Goal: Transaction & Acquisition: Purchase product/service

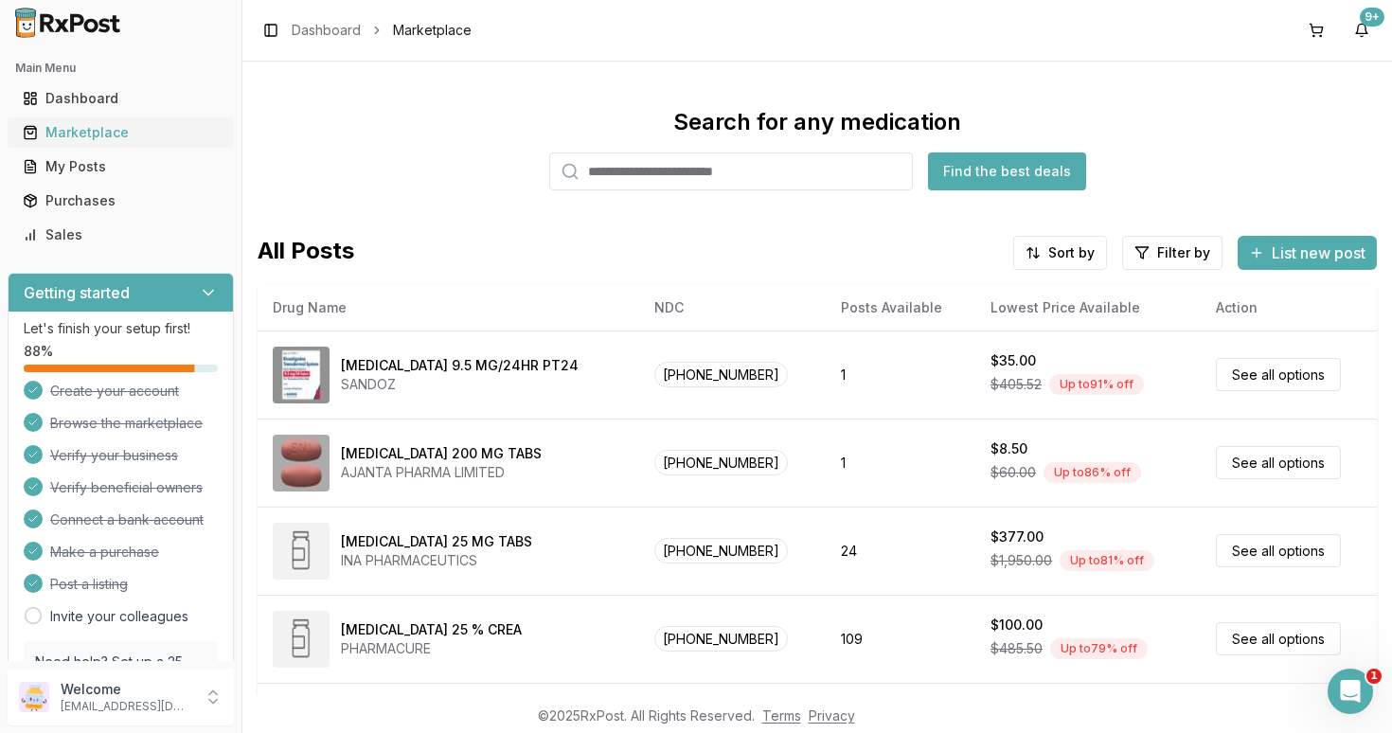
click at [95, 136] on div "Marketplace" at bounding box center [121, 132] width 196 height 19
click at [1077, 261] on html "Main Menu Dashboard Marketplace My Posts Purchases Sales Getting started Let's …" at bounding box center [696, 366] width 1392 height 733
click at [1166, 257] on html "Main Menu Dashboard Marketplace My Posts Purchases Sales Getting started Let's …" at bounding box center [696, 366] width 1392 height 733
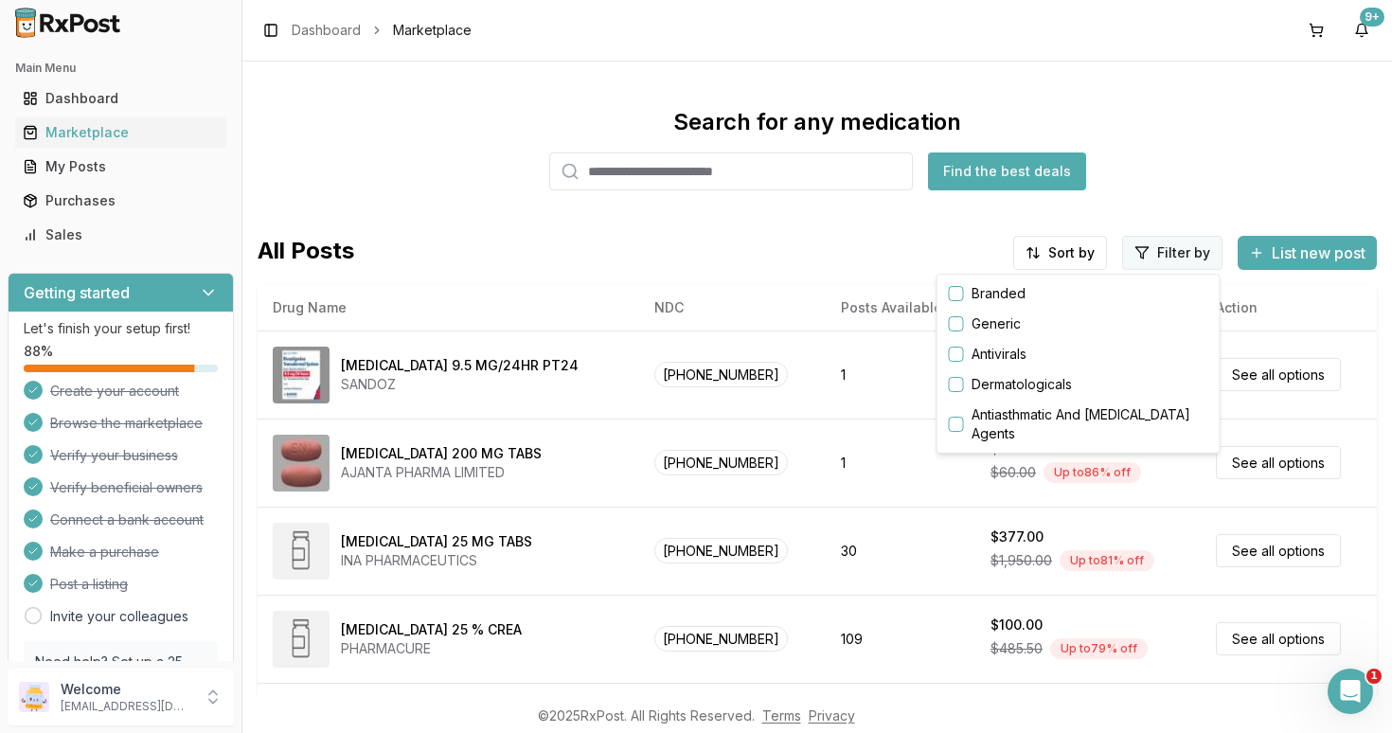
click at [1159, 258] on html "Main Menu Dashboard Marketplace My Posts Purchases Sales Getting started Let's …" at bounding box center [696, 366] width 1392 height 733
click at [957, 294] on button "button" at bounding box center [956, 293] width 15 height 15
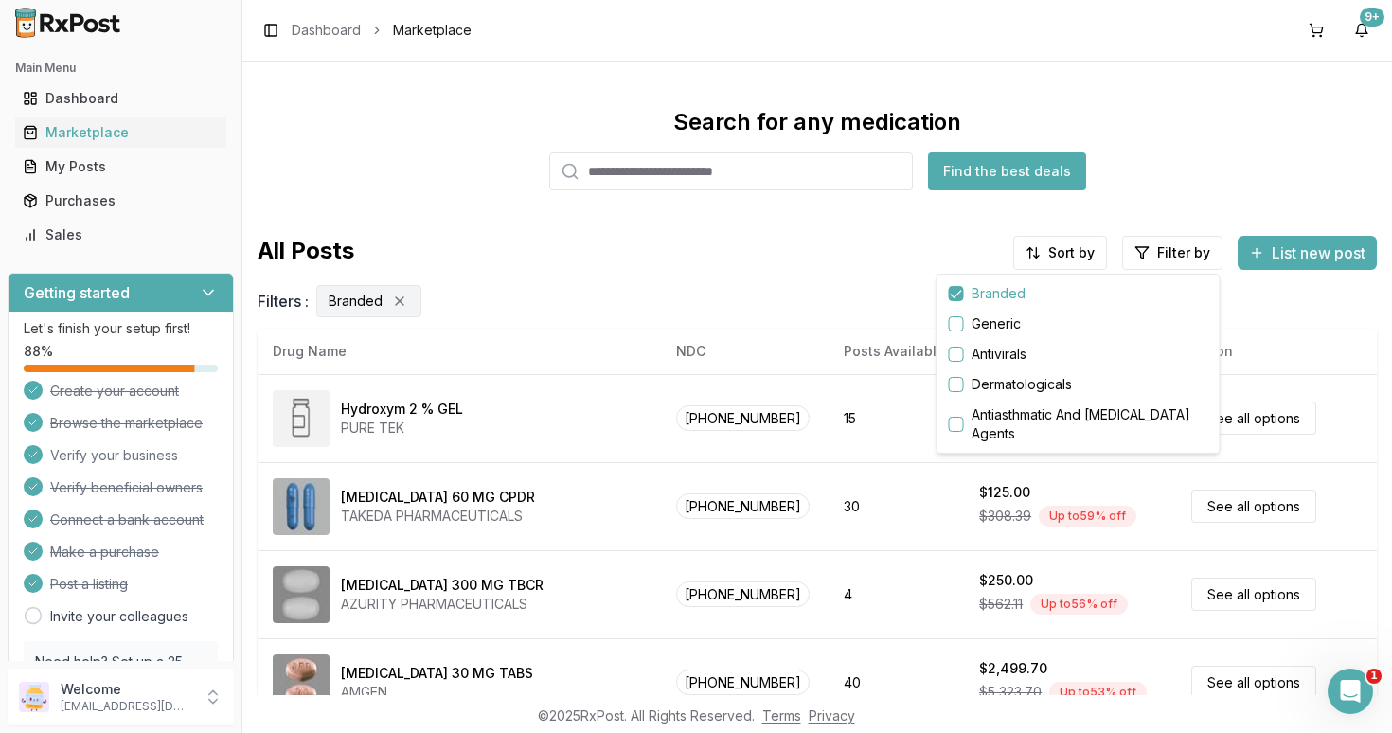
click at [1055, 258] on html "Main Menu Dashboard Marketplace My Posts Purchases Sales Getting started Let's …" at bounding box center [696, 366] width 1392 height 733
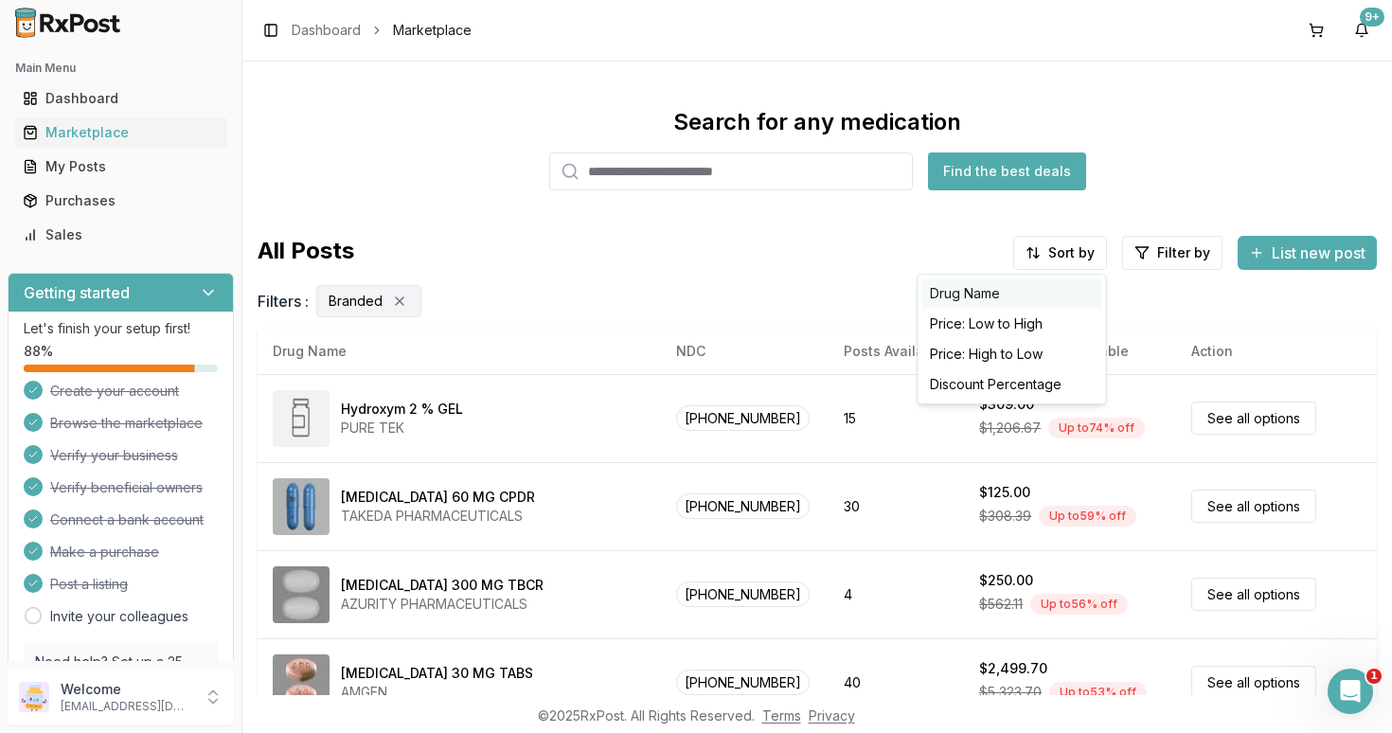
click at [985, 295] on div "Drug Name" at bounding box center [1012, 293] width 180 height 30
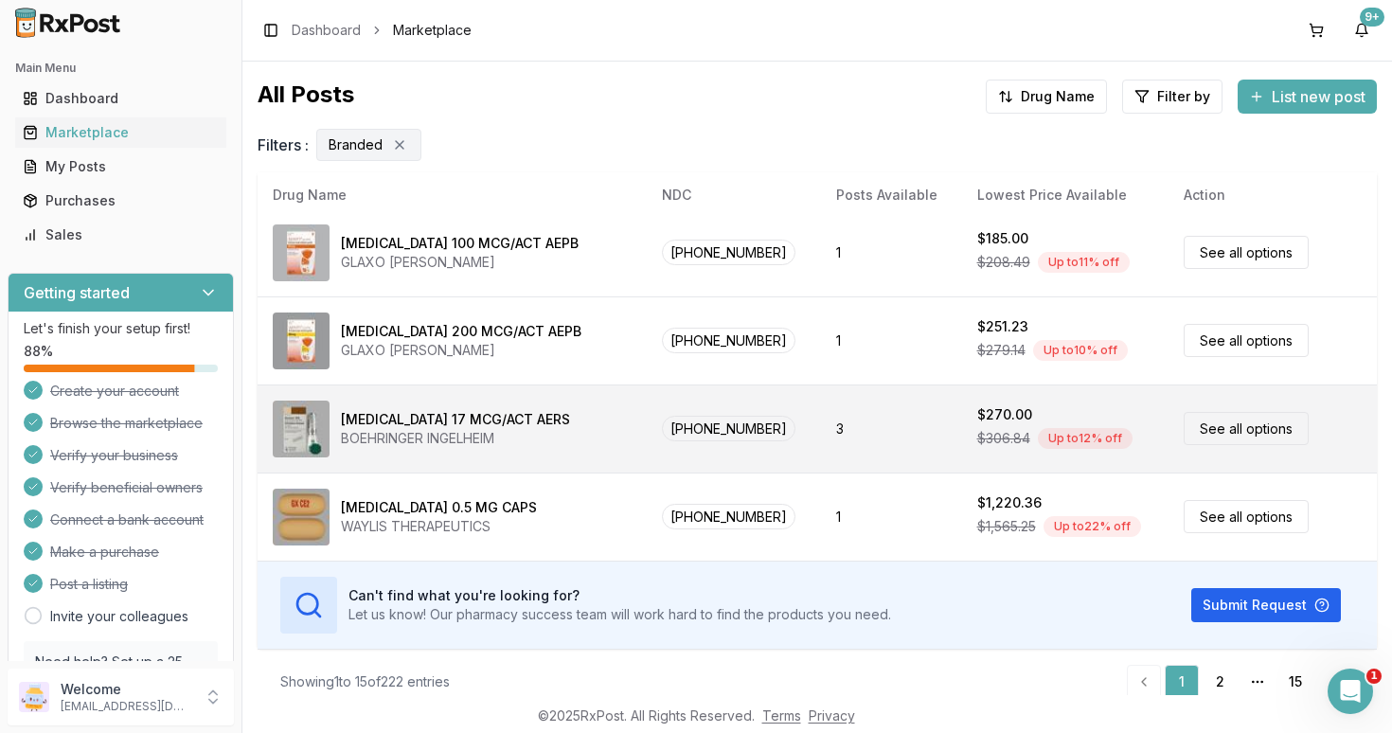
scroll to position [176, 0]
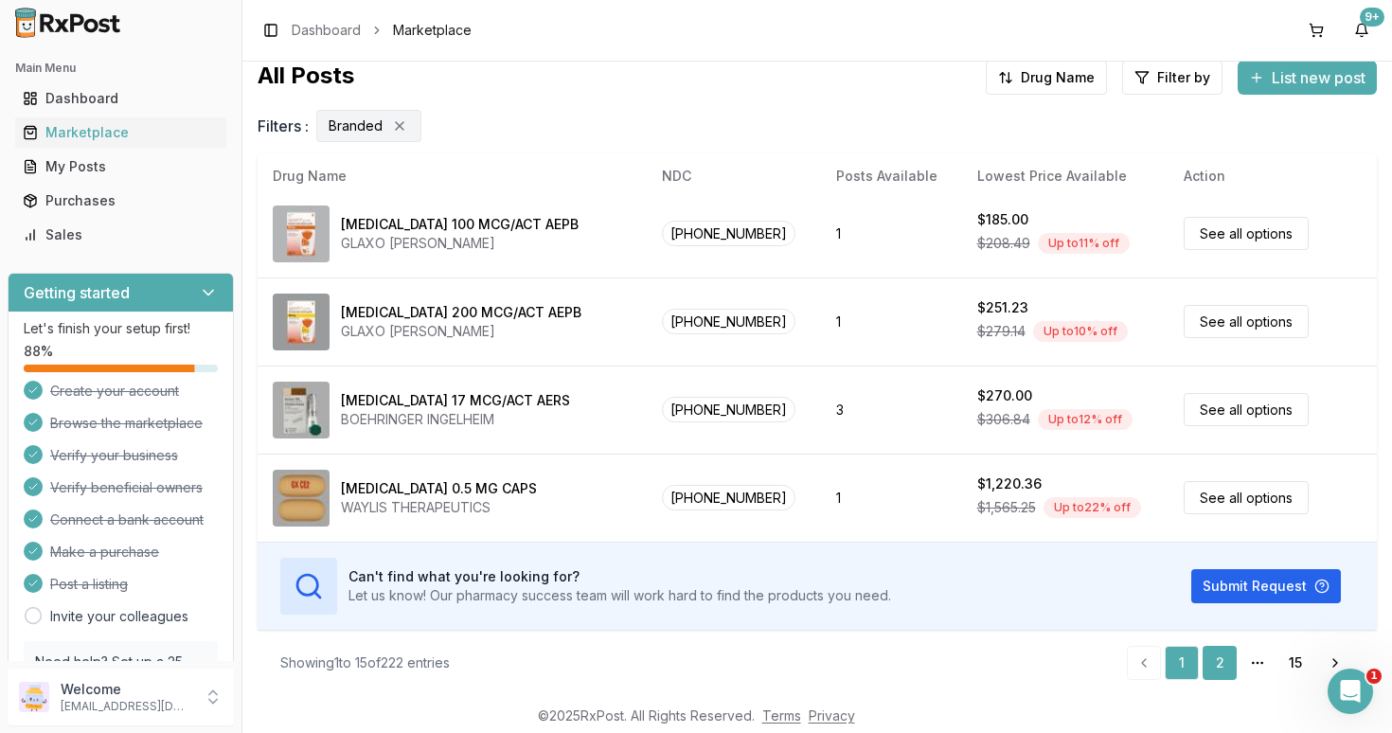
click at [1219, 660] on link "2" at bounding box center [1219, 663] width 34 height 34
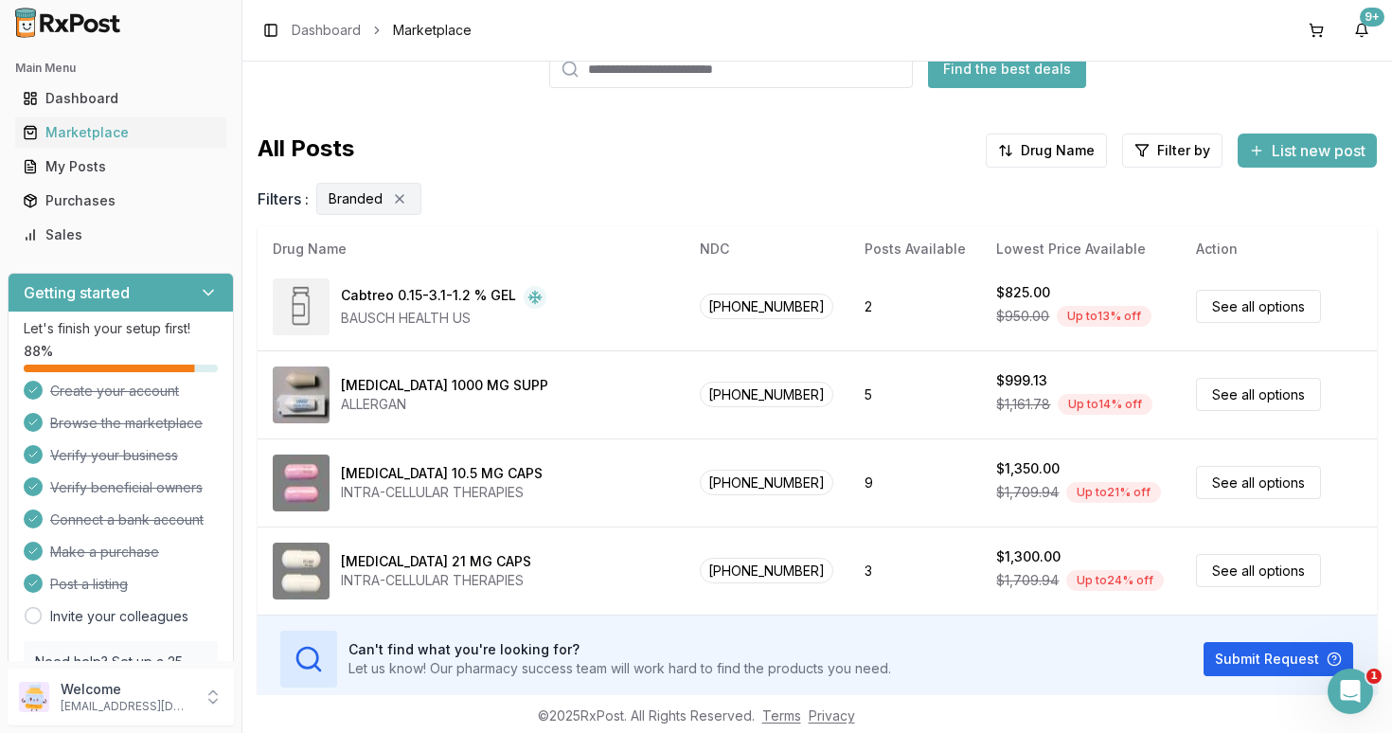
scroll to position [176, 0]
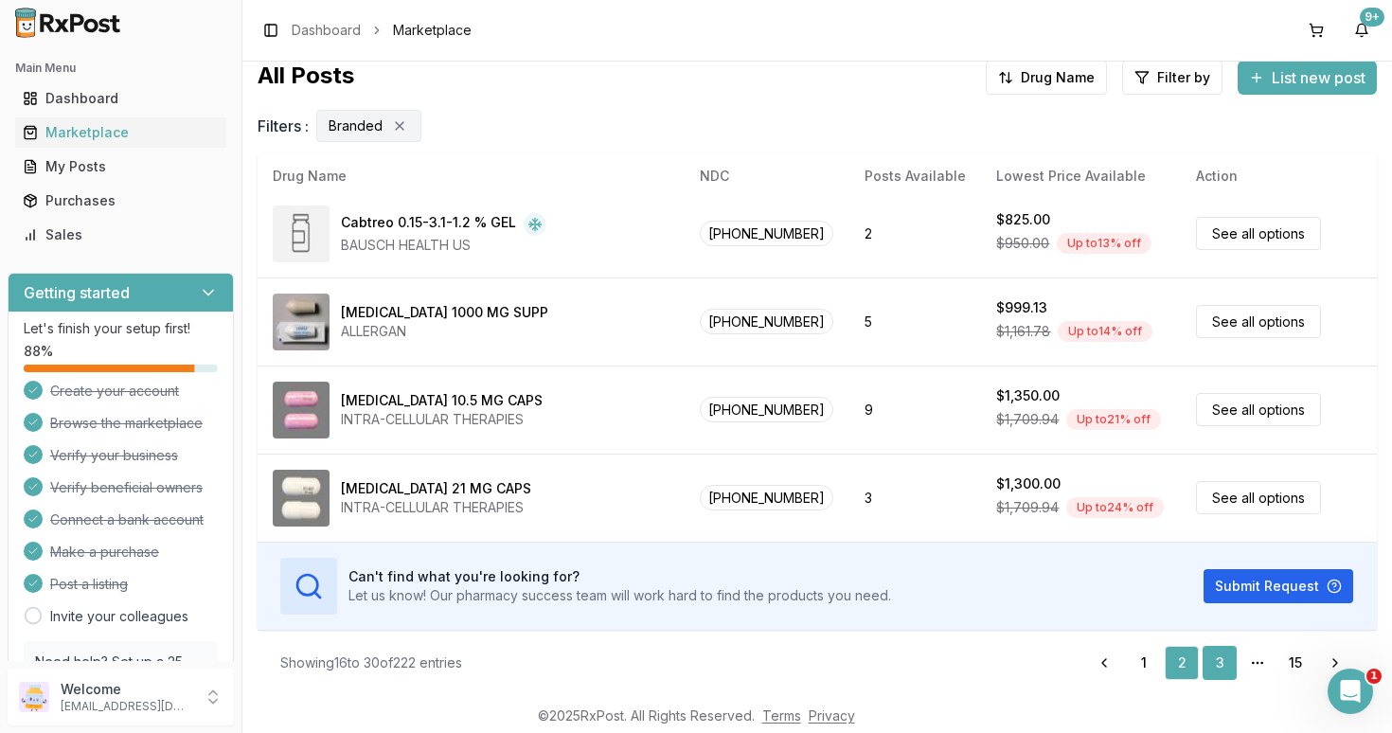
click at [1224, 664] on link "3" at bounding box center [1219, 663] width 34 height 34
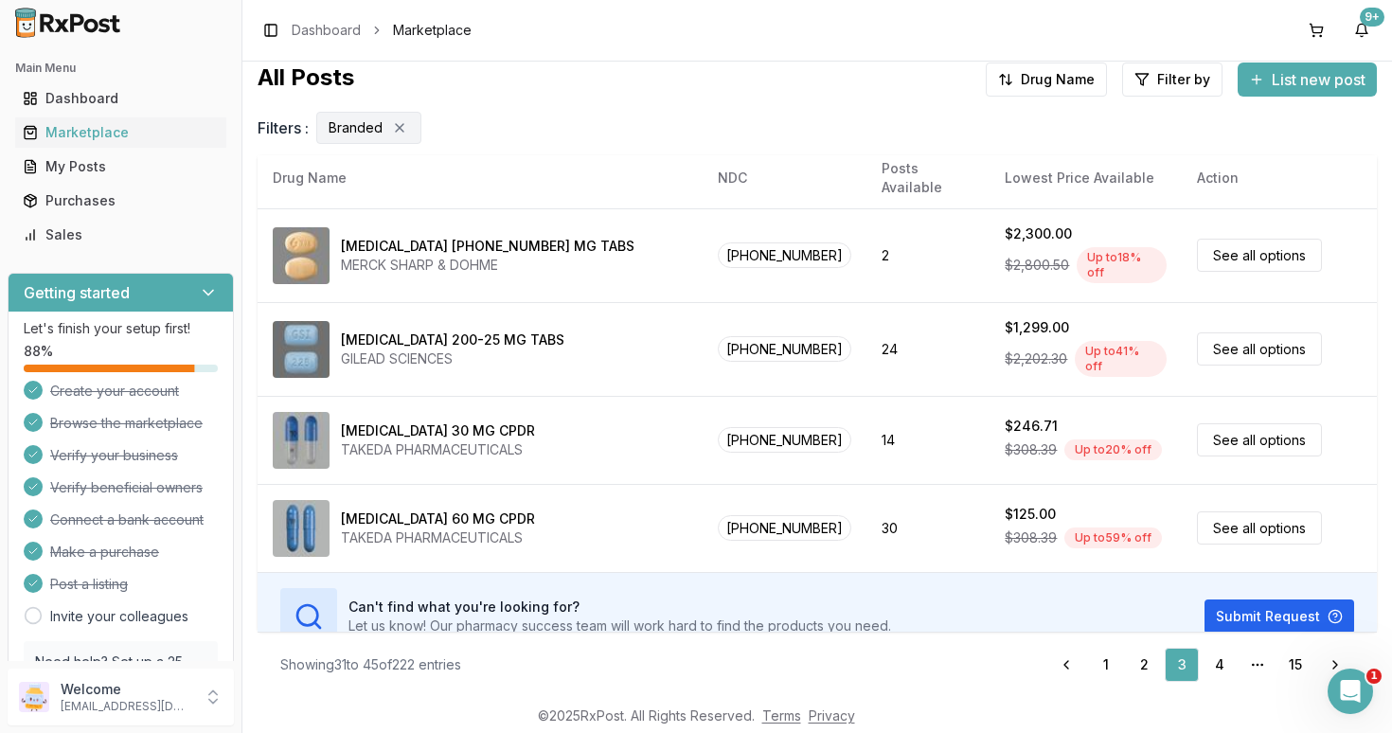
scroll to position [176, 0]
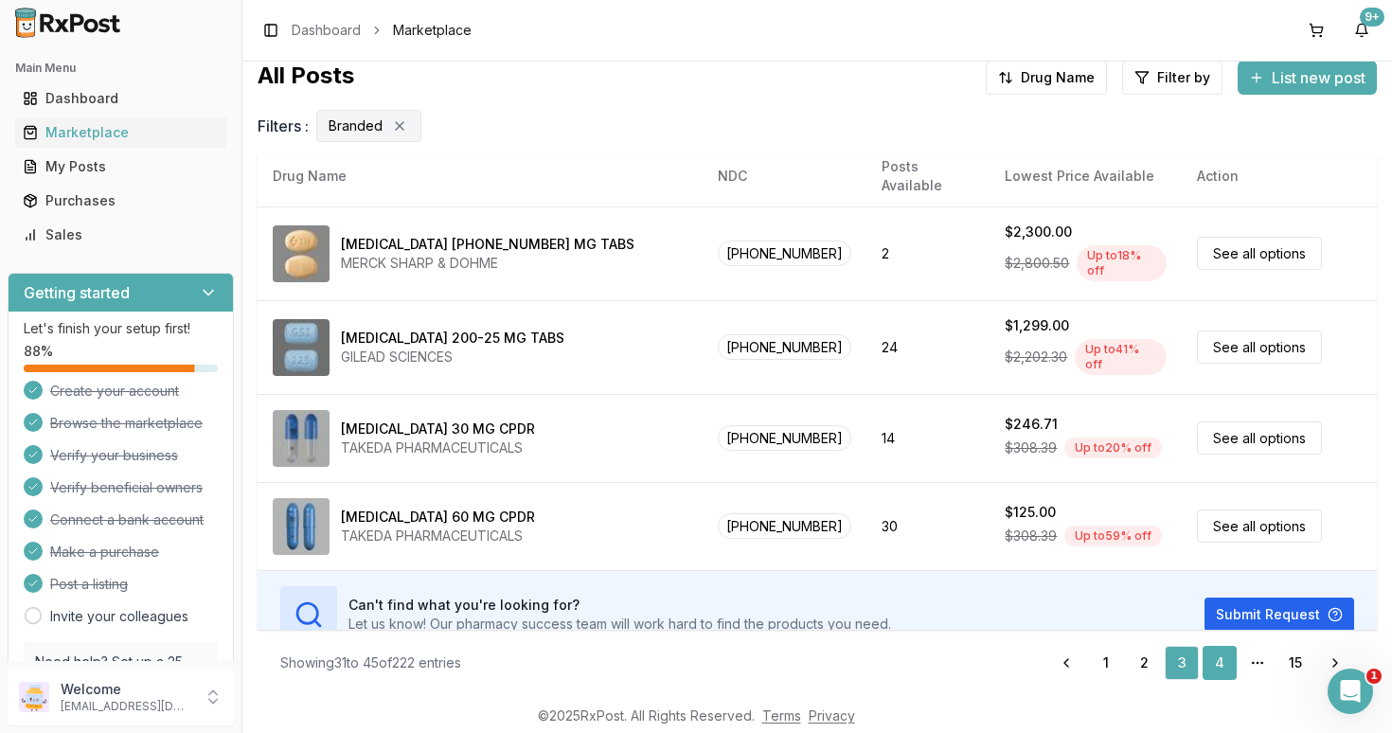
click at [1220, 664] on link "4" at bounding box center [1219, 663] width 34 height 34
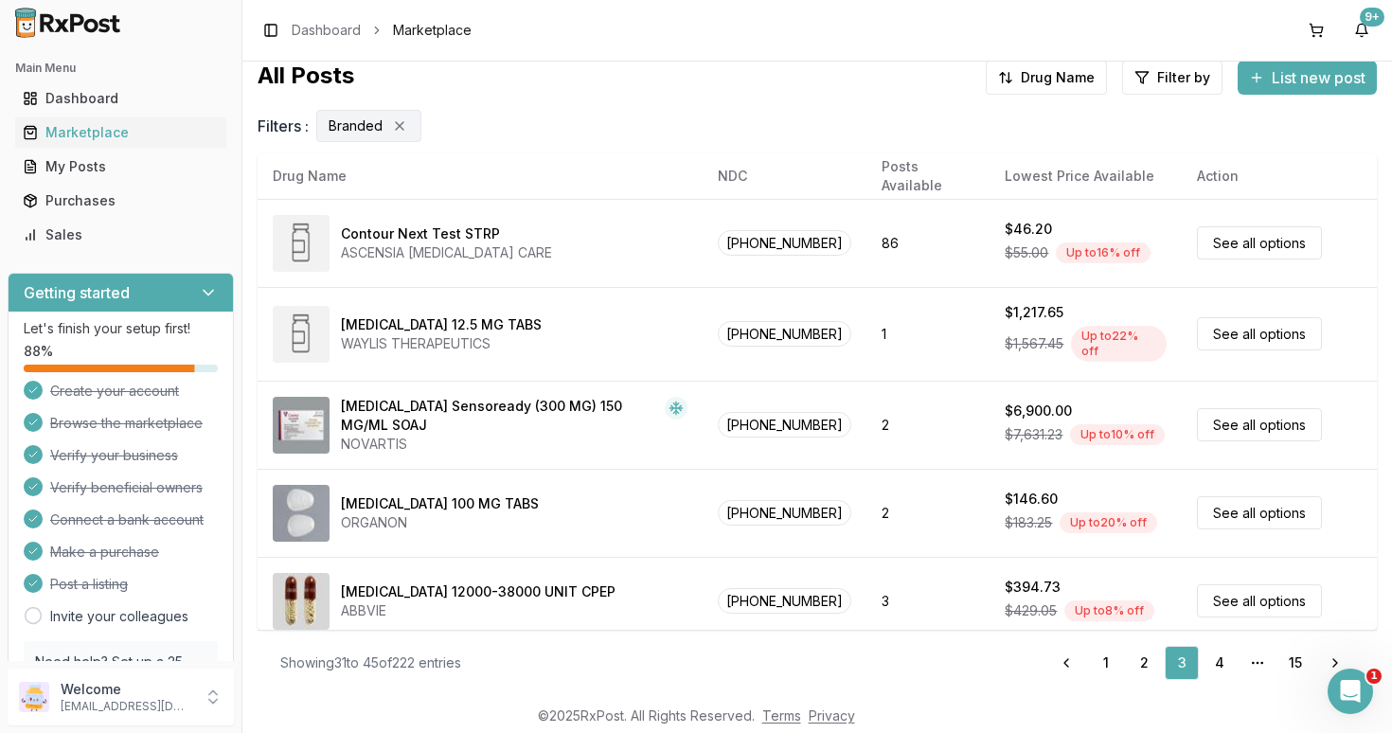
scroll to position [0, 0]
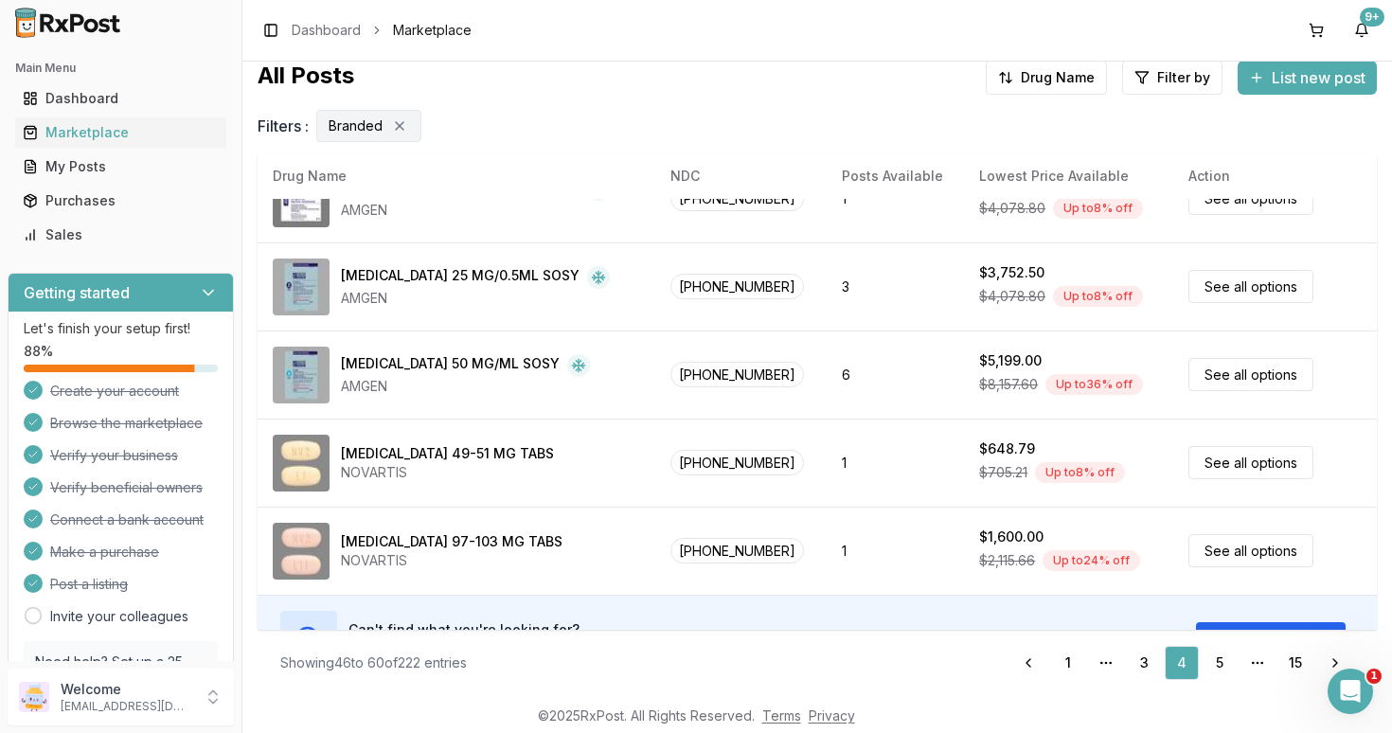
scroll to position [978, 0]
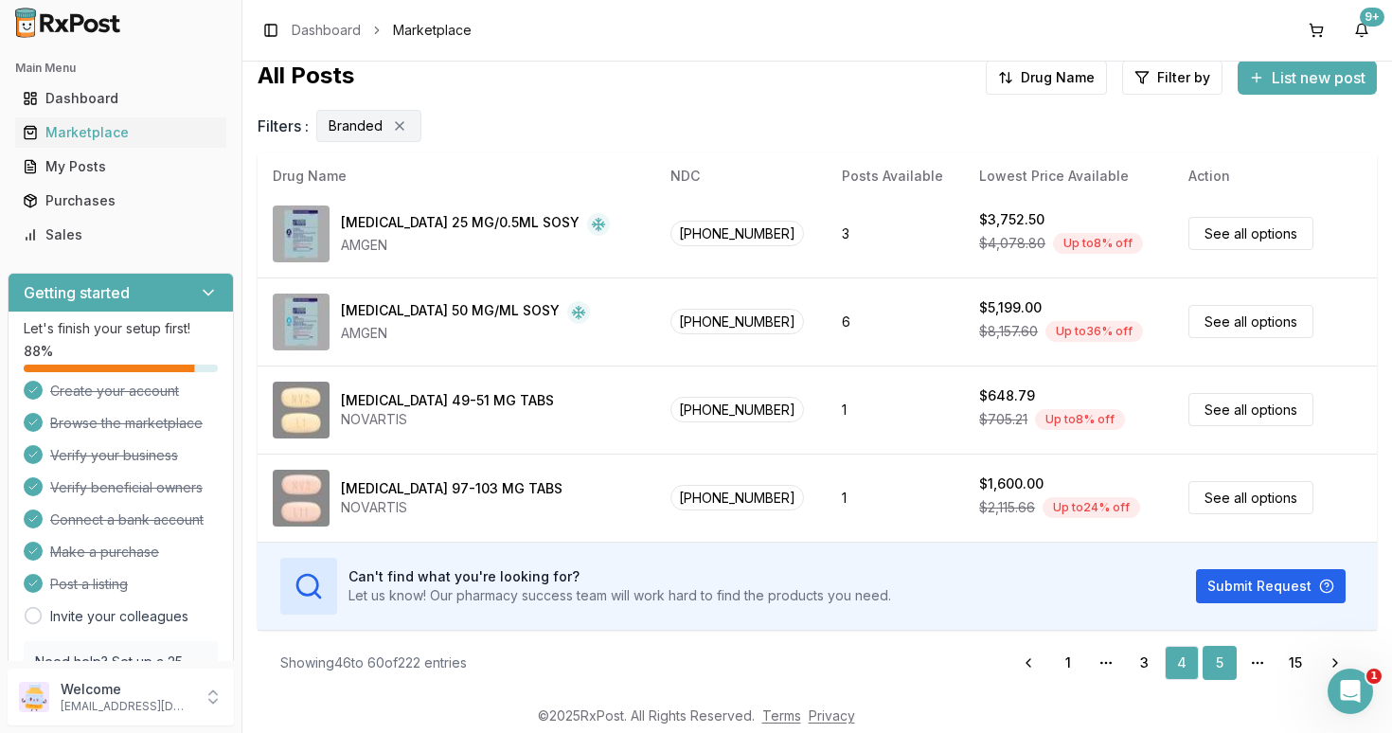
click at [1219, 660] on link "5" at bounding box center [1219, 663] width 34 height 34
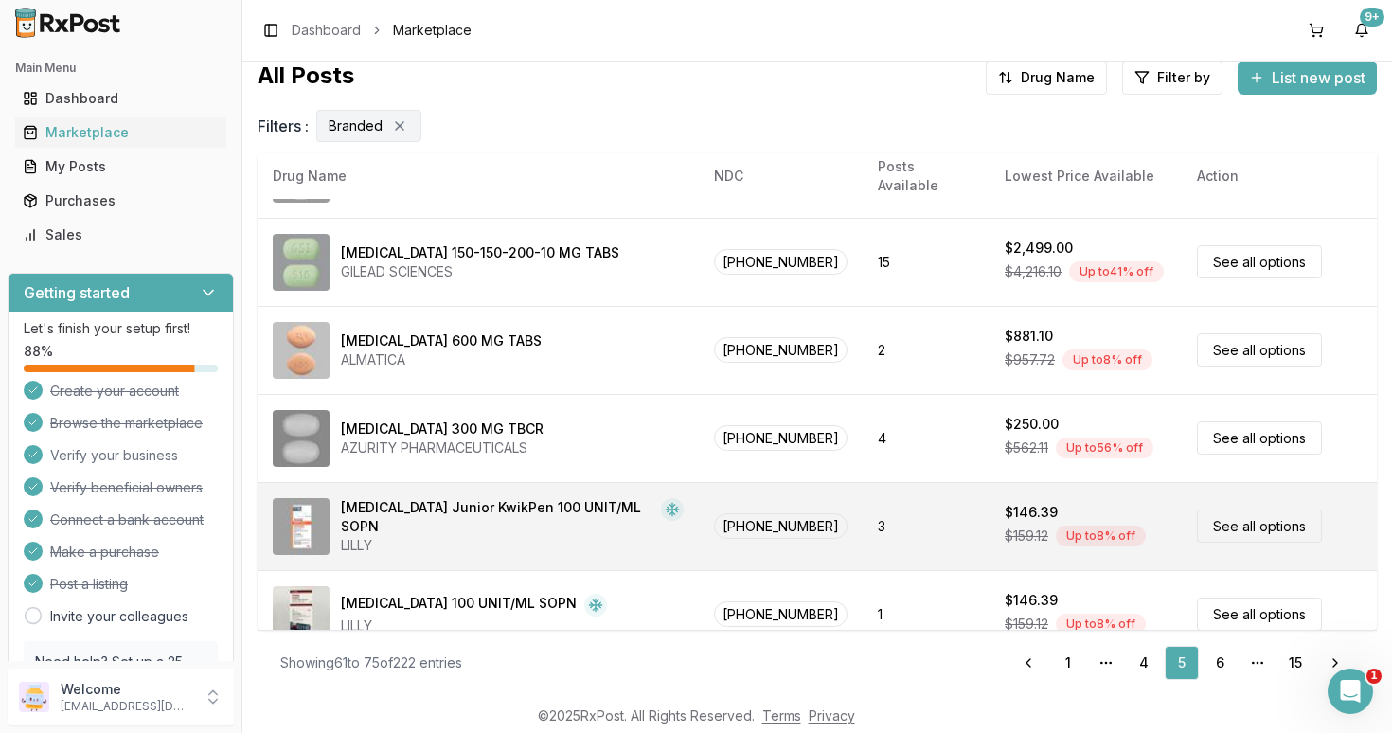
scroll to position [978, 0]
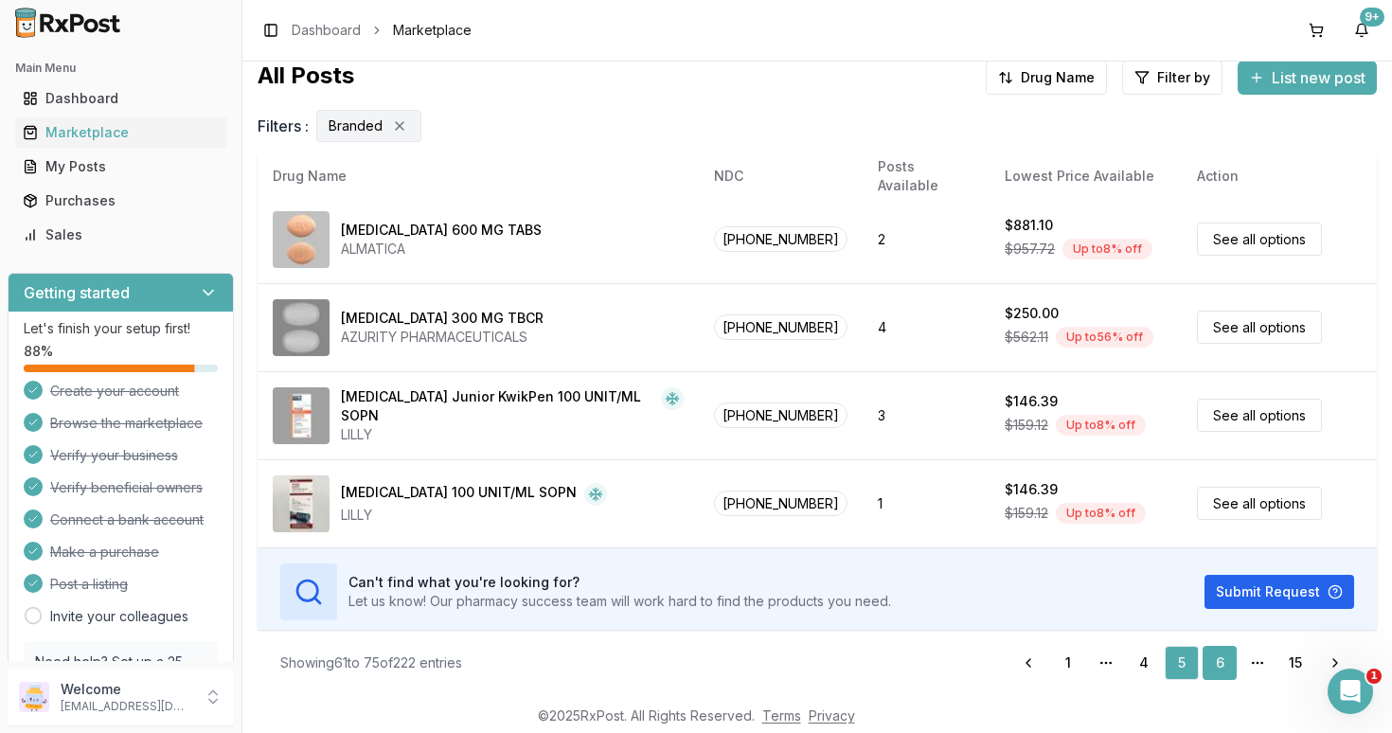
click at [1217, 662] on link "6" at bounding box center [1219, 663] width 34 height 34
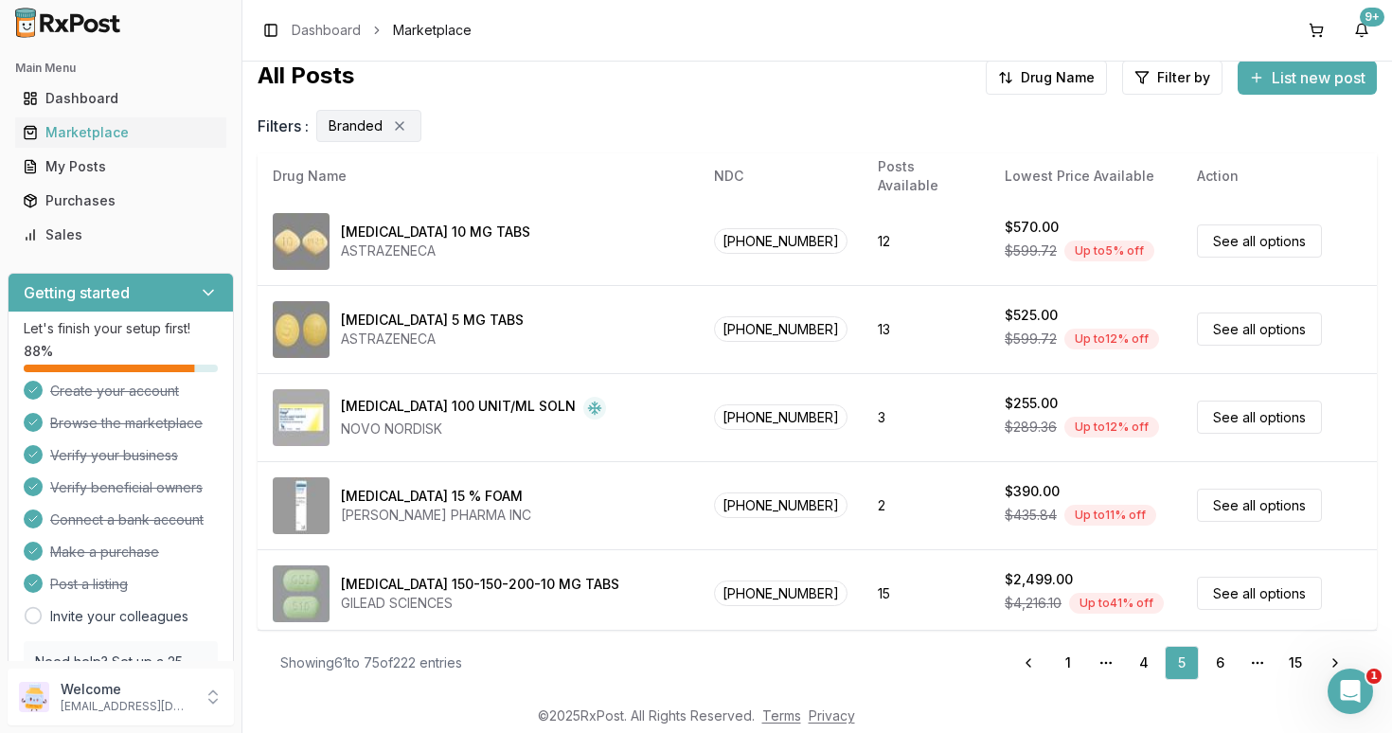
scroll to position [0, 0]
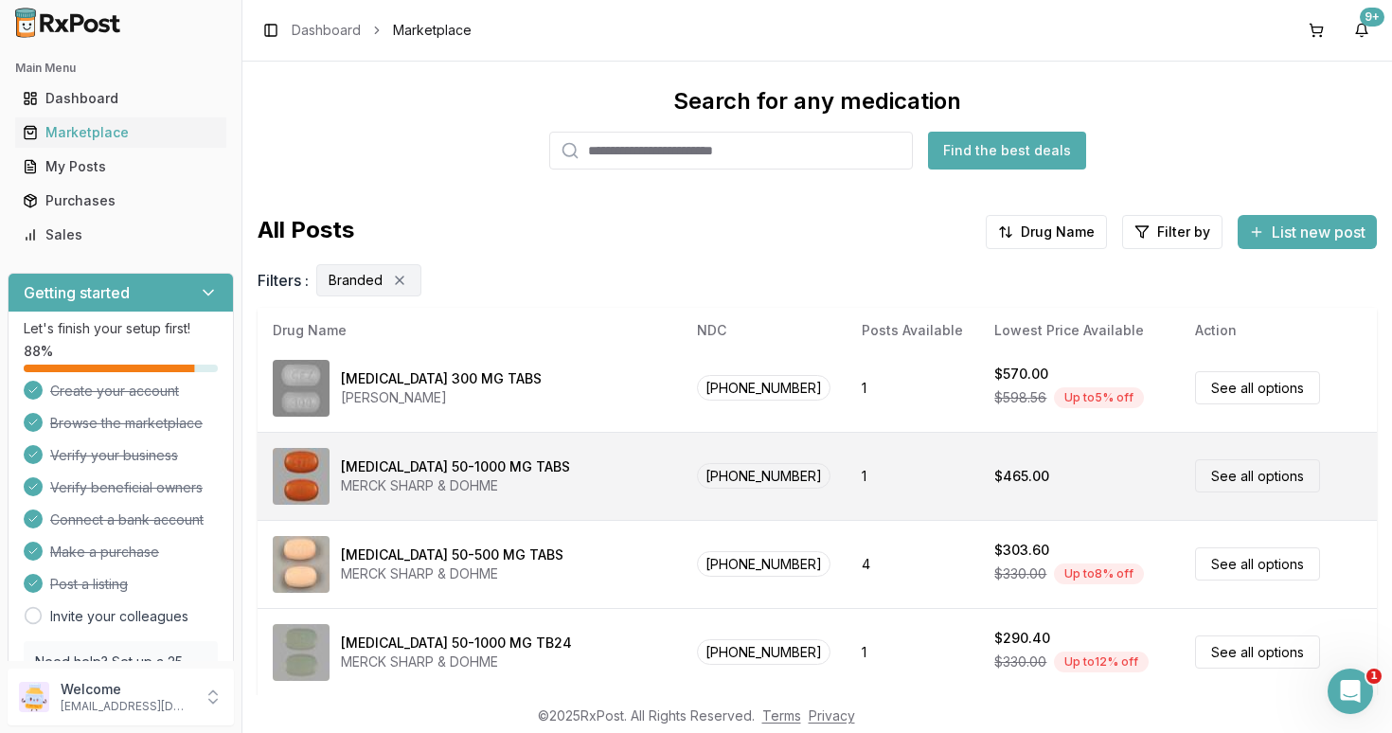
scroll to position [176, 0]
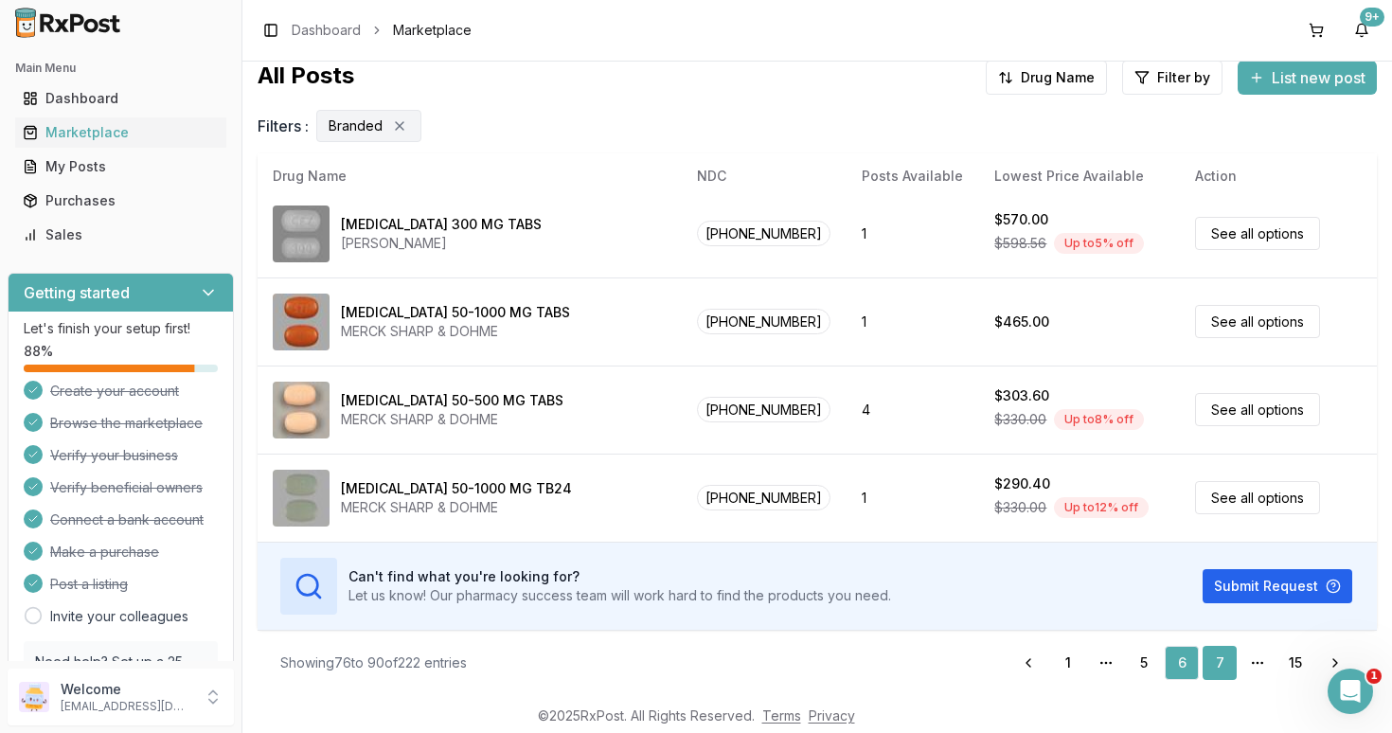
click at [1223, 663] on link "7" at bounding box center [1219, 663] width 34 height 34
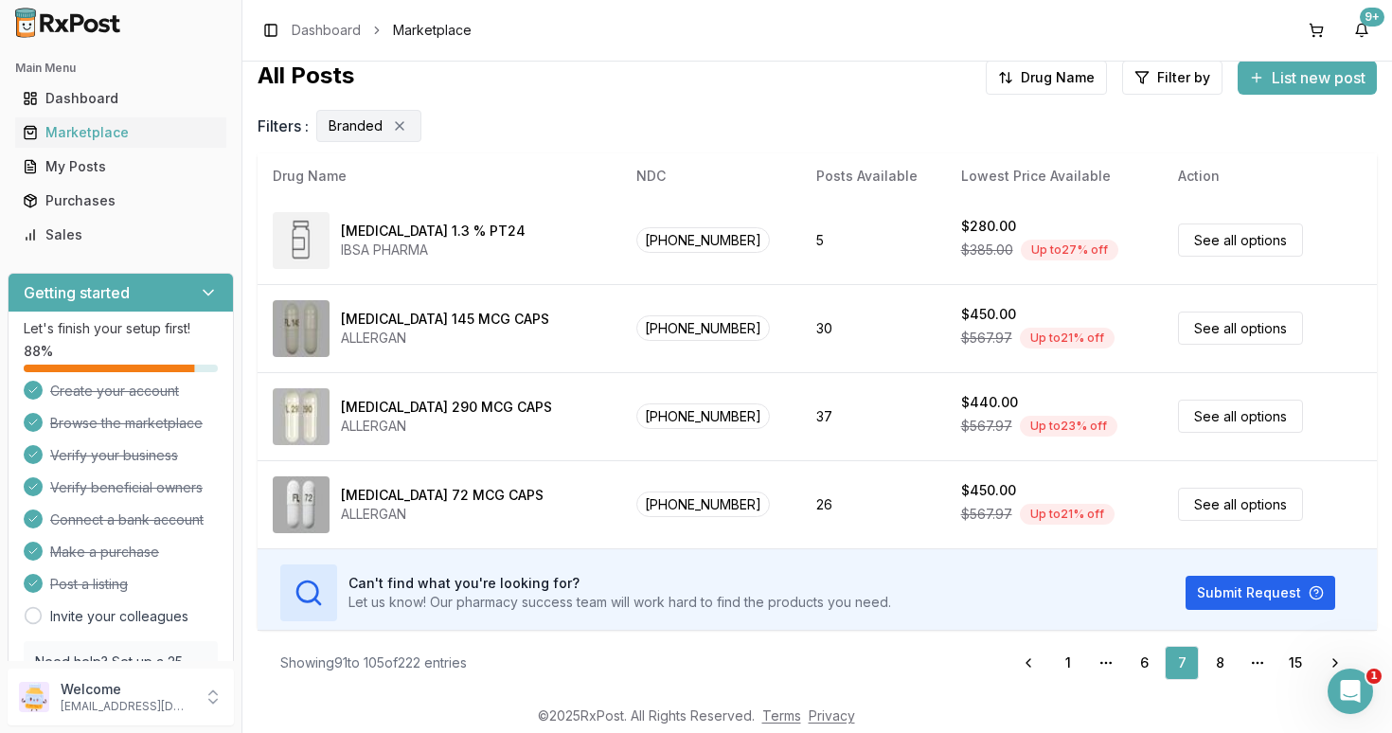
scroll to position [978, 0]
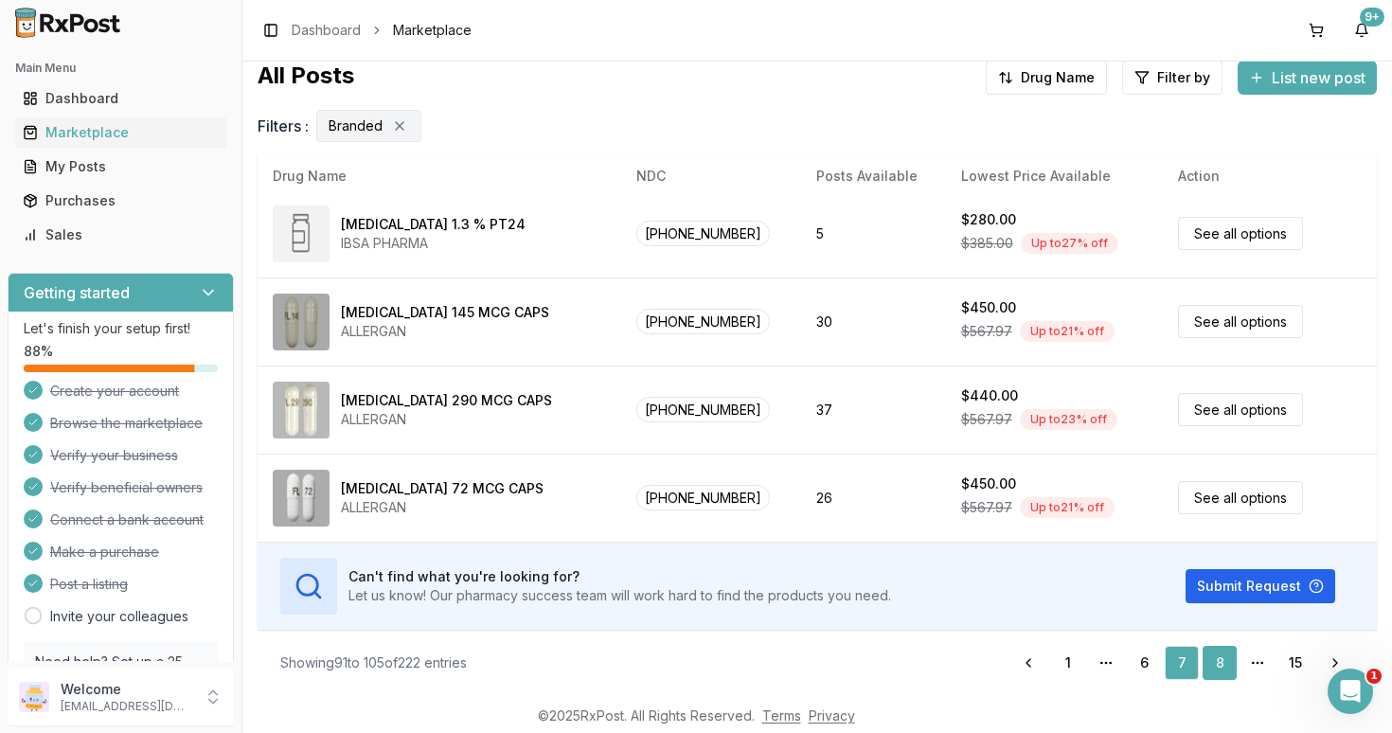
click at [1220, 660] on link "8" at bounding box center [1219, 663] width 34 height 34
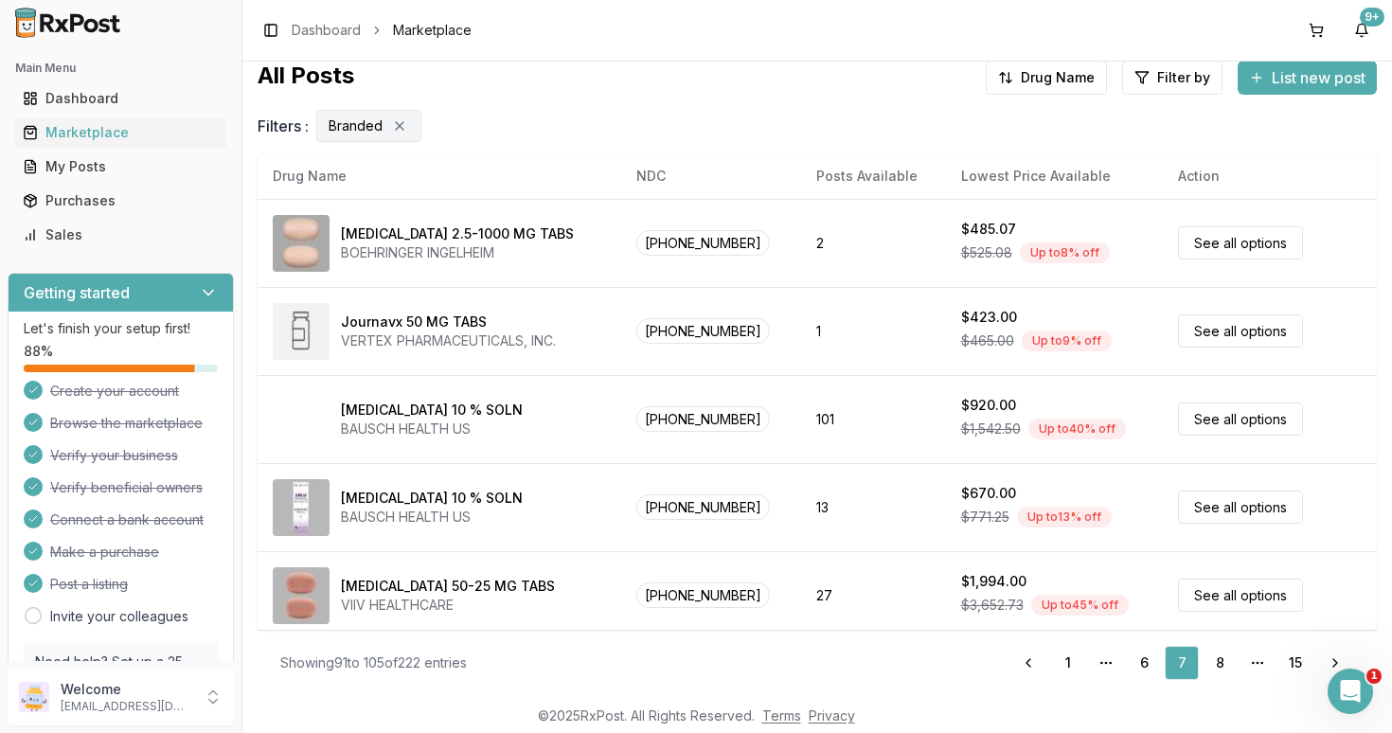
scroll to position [0, 0]
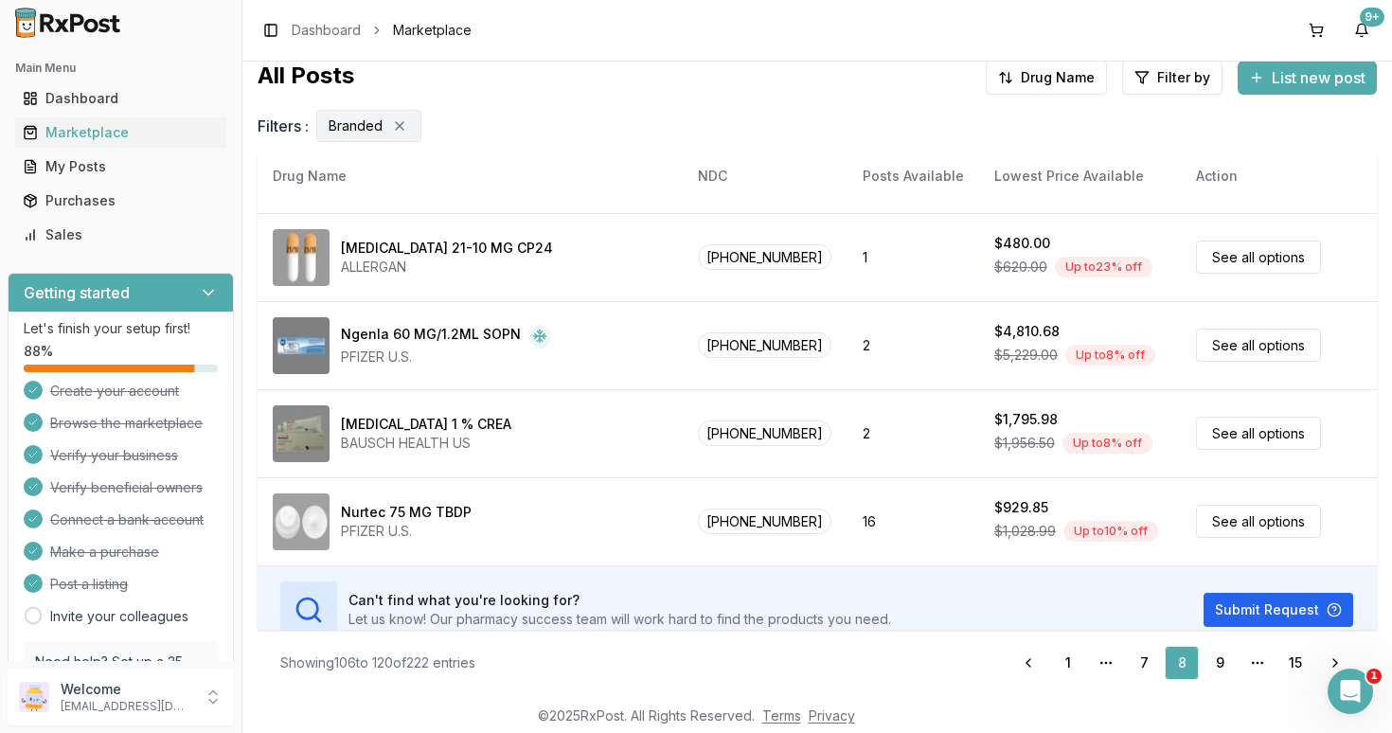
scroll to position [978, 0]
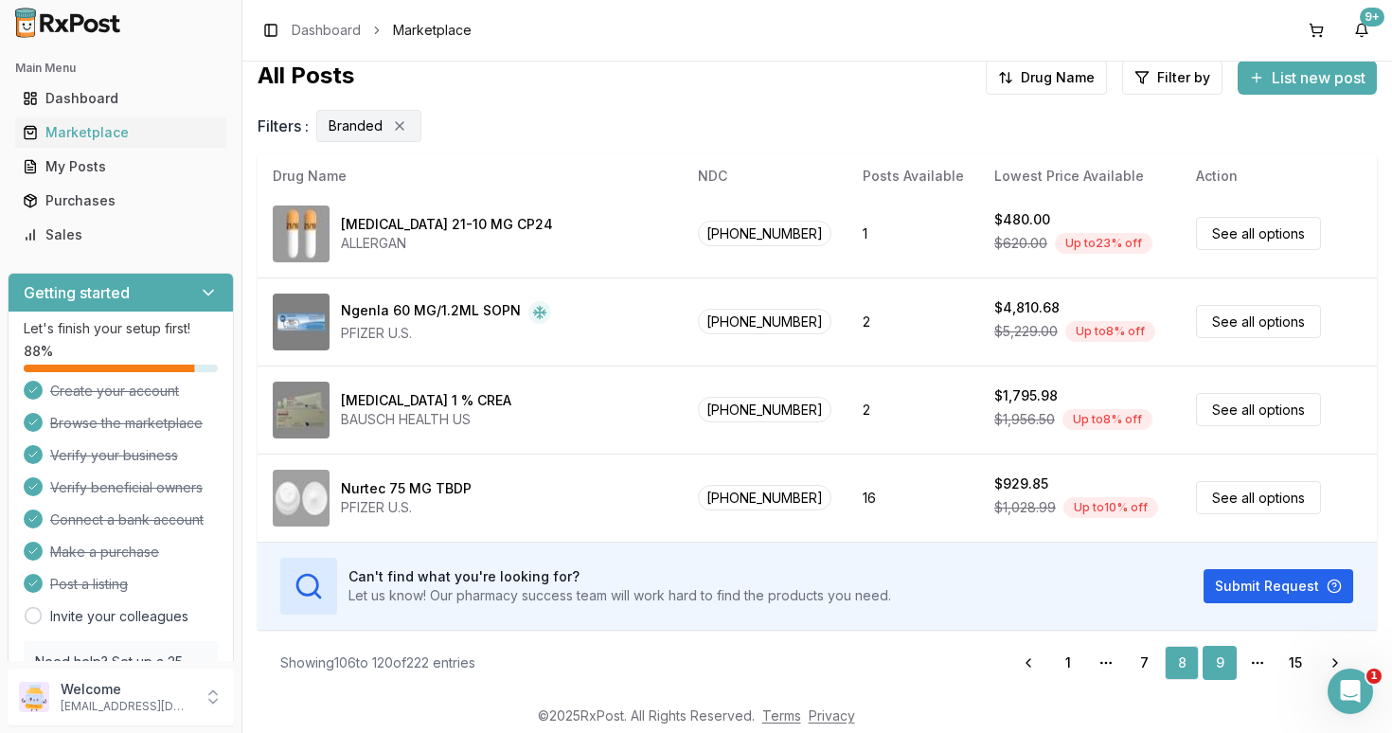
click at [1218, 665] on link "9" at bounding box center [1219, 663] width 34 height 34
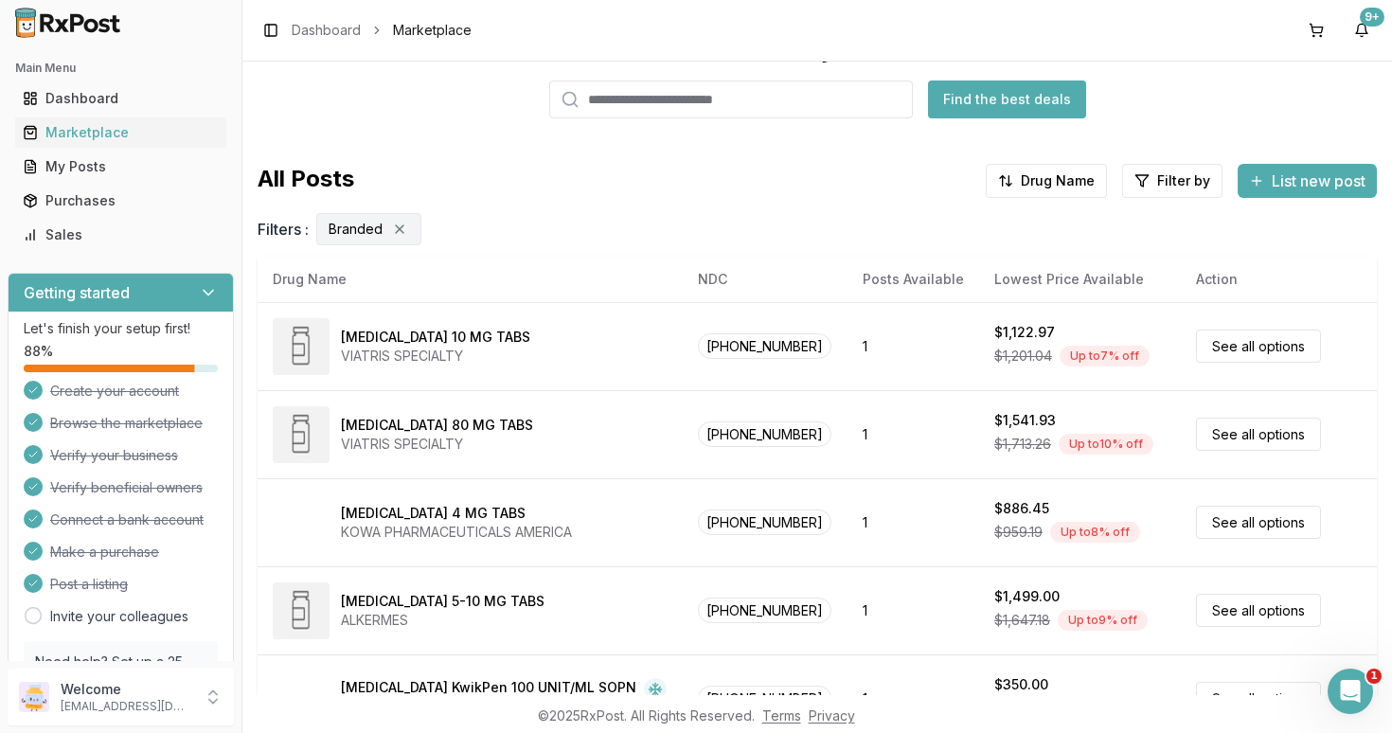
scroll to position [0, 0]
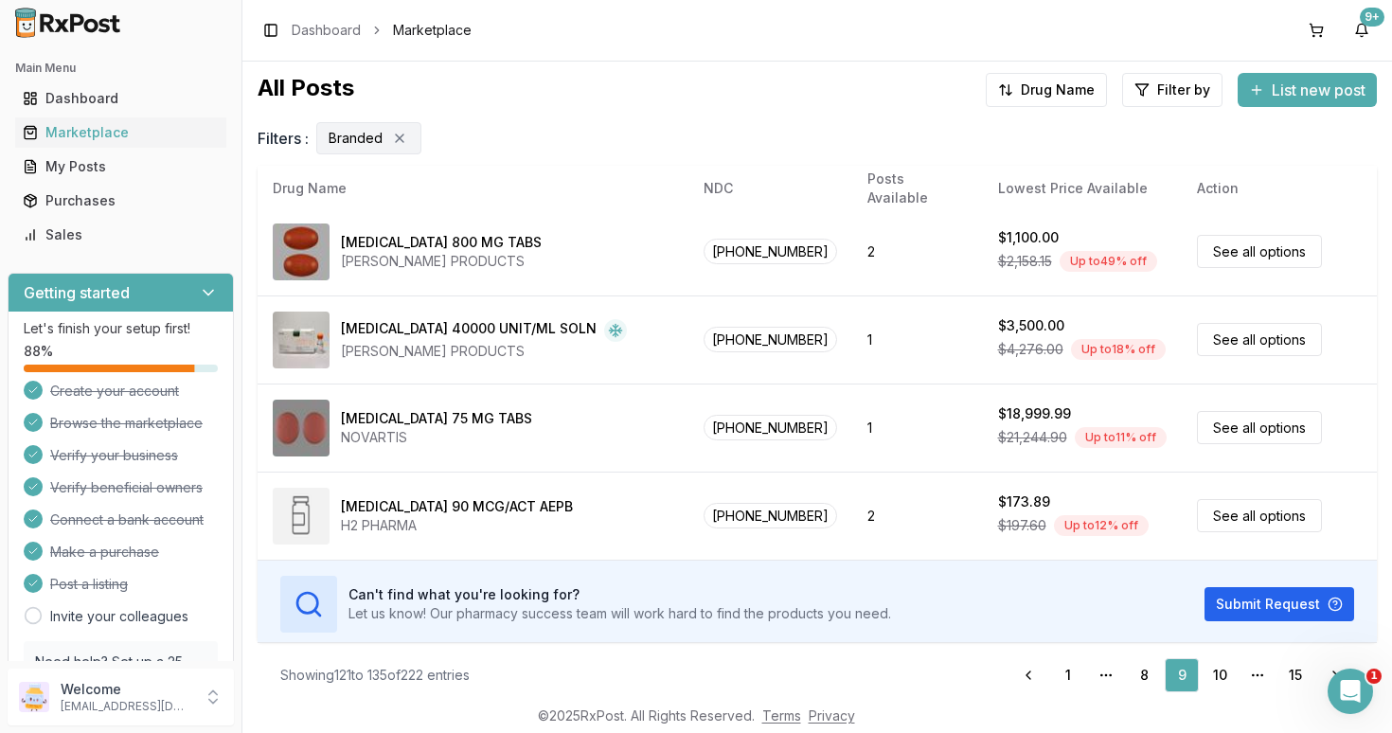
scroll to position [176, 0]
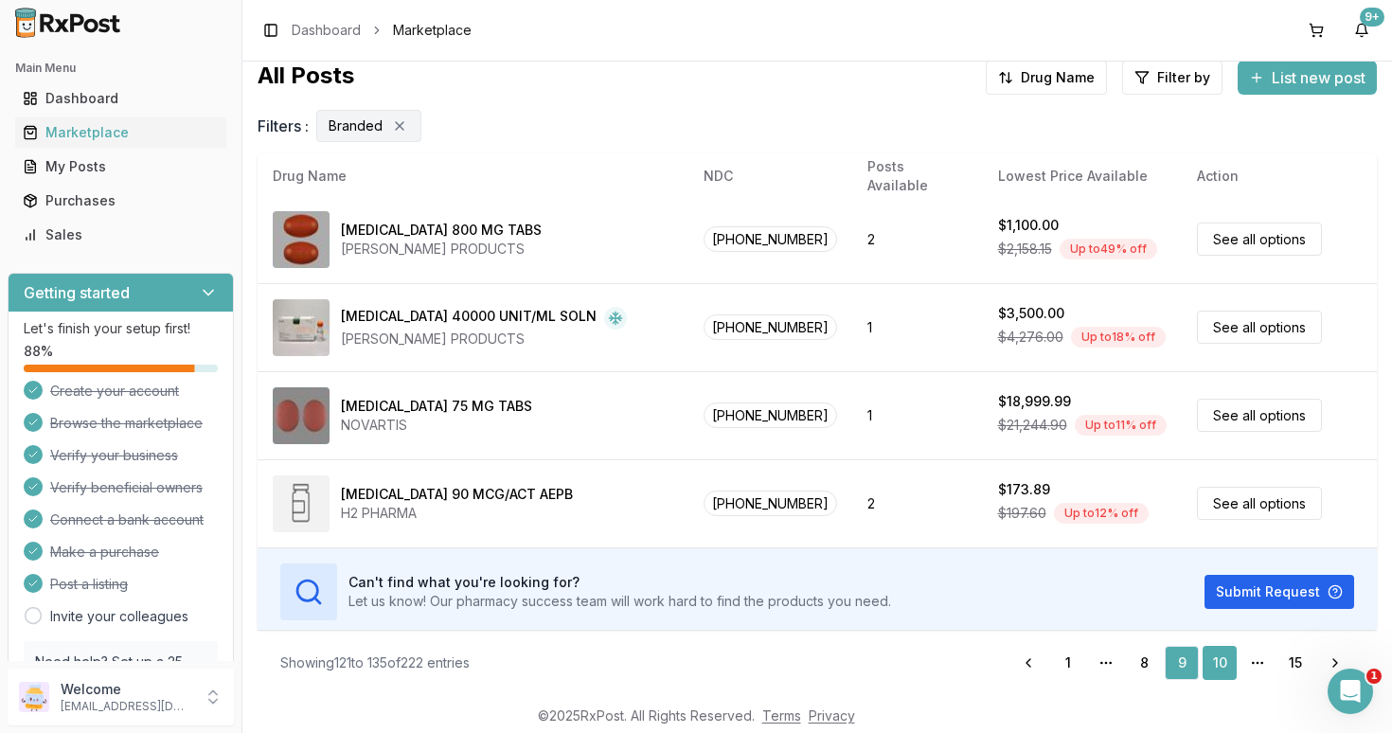
click at [1218, 662] on link "10" at bounding box center [1219, 663] width 34 height 34
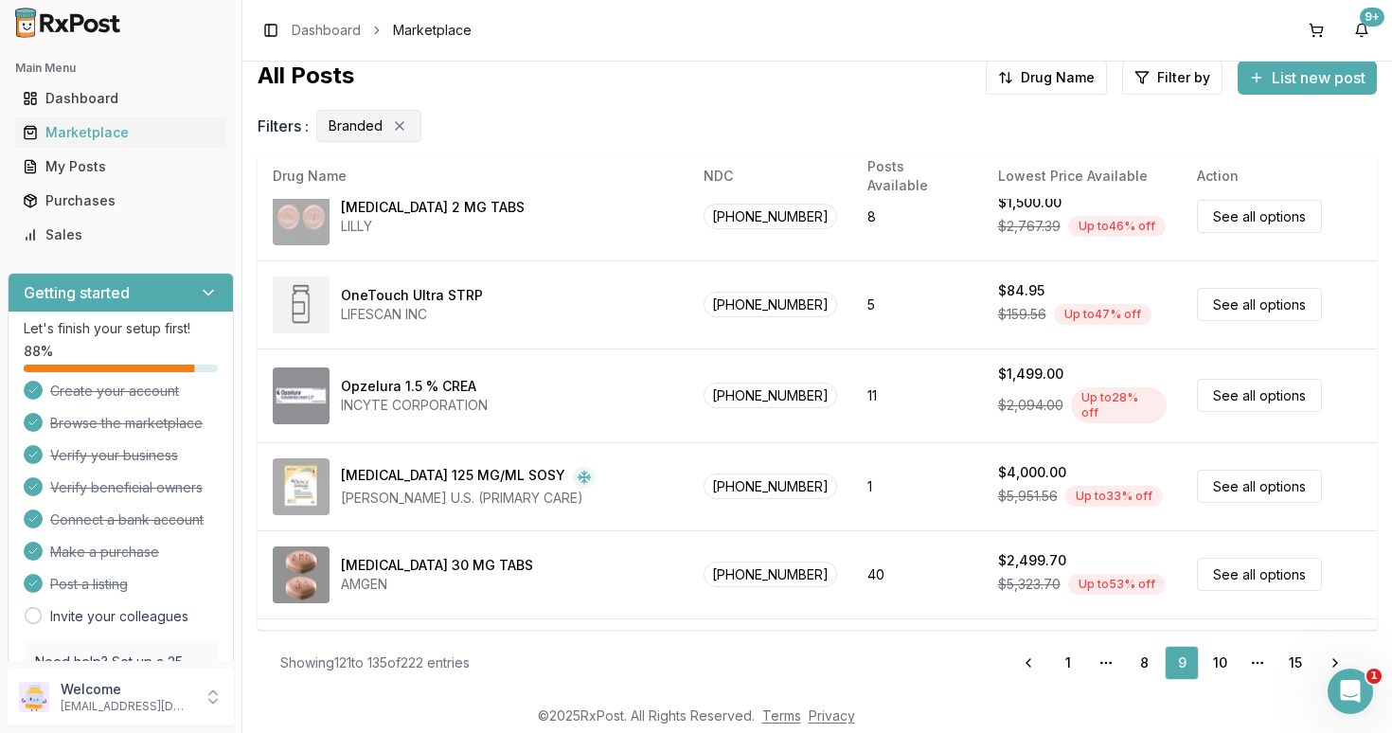
scroll to position [0, 0]
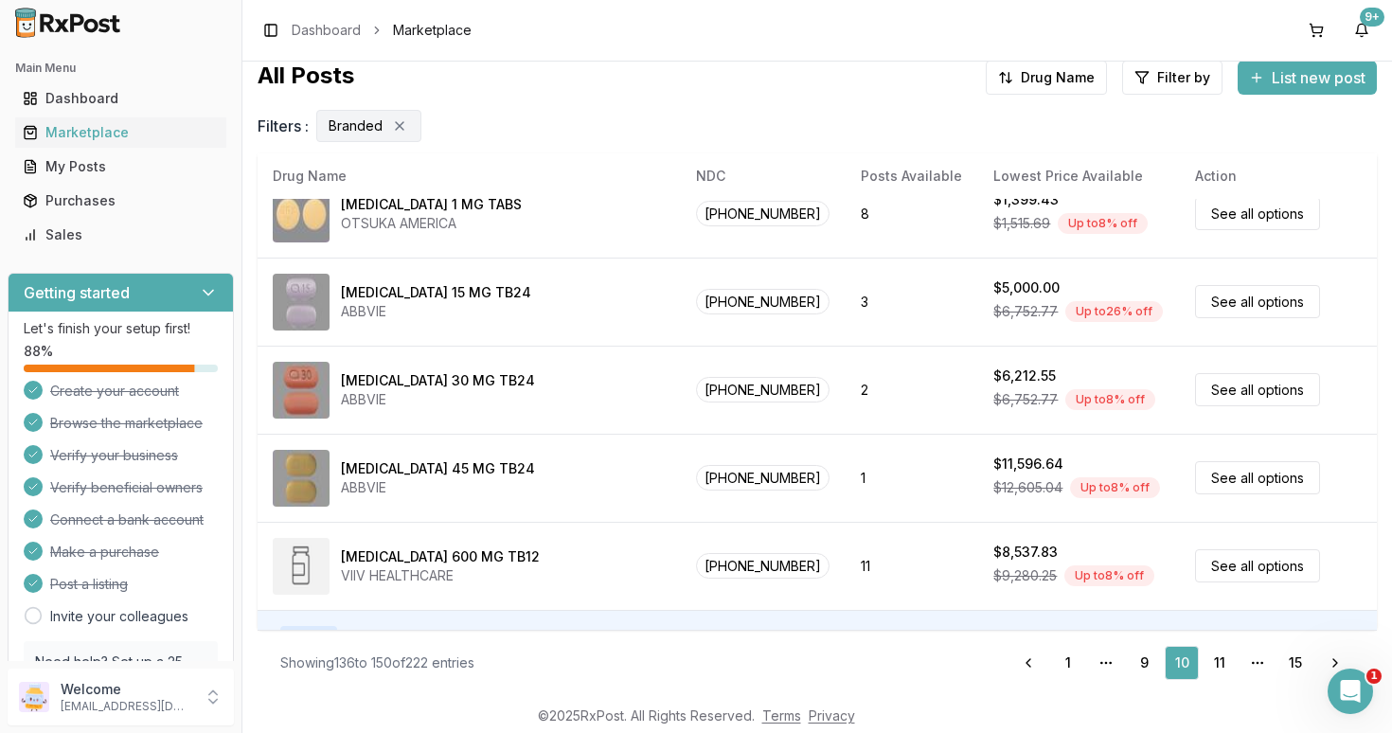
scroll to position [978, 0]
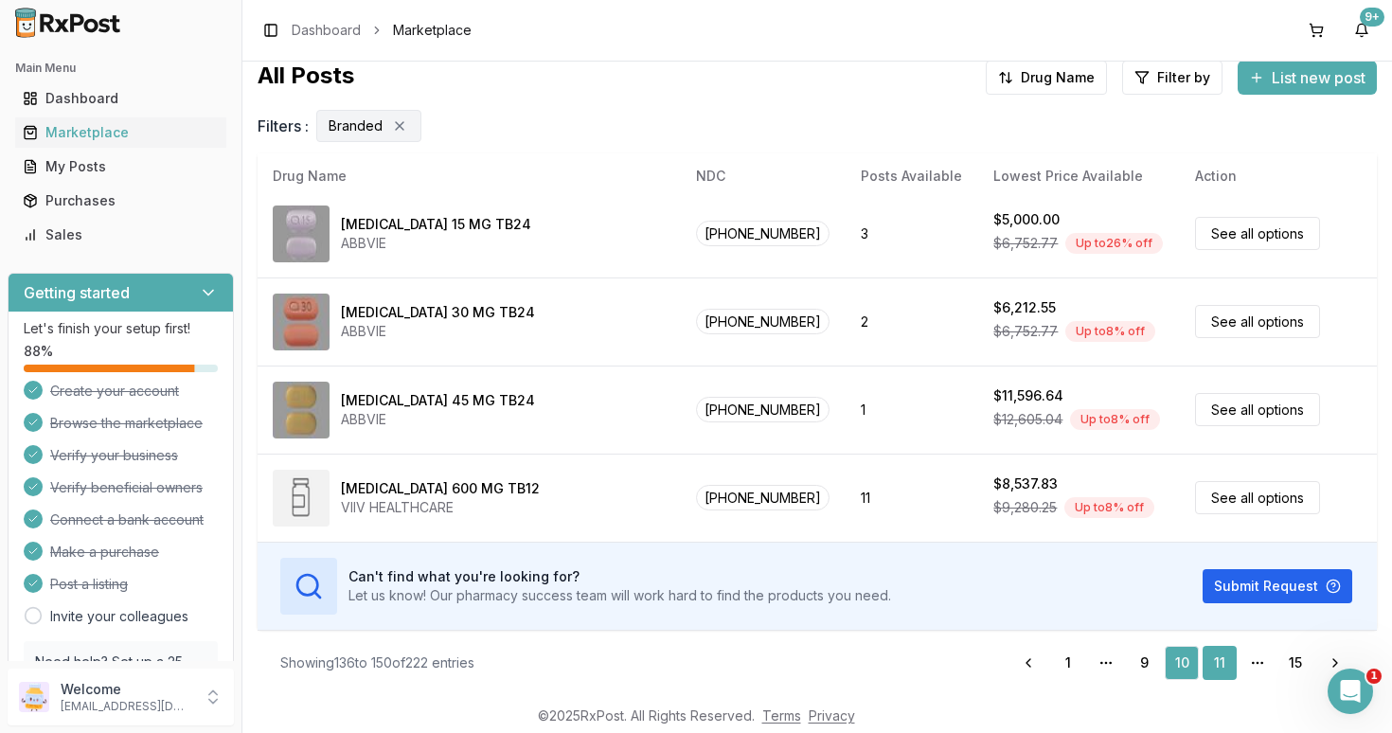
click at [1219, 654] on link "11" at bounding box center [1219, 663] width 34 height 34
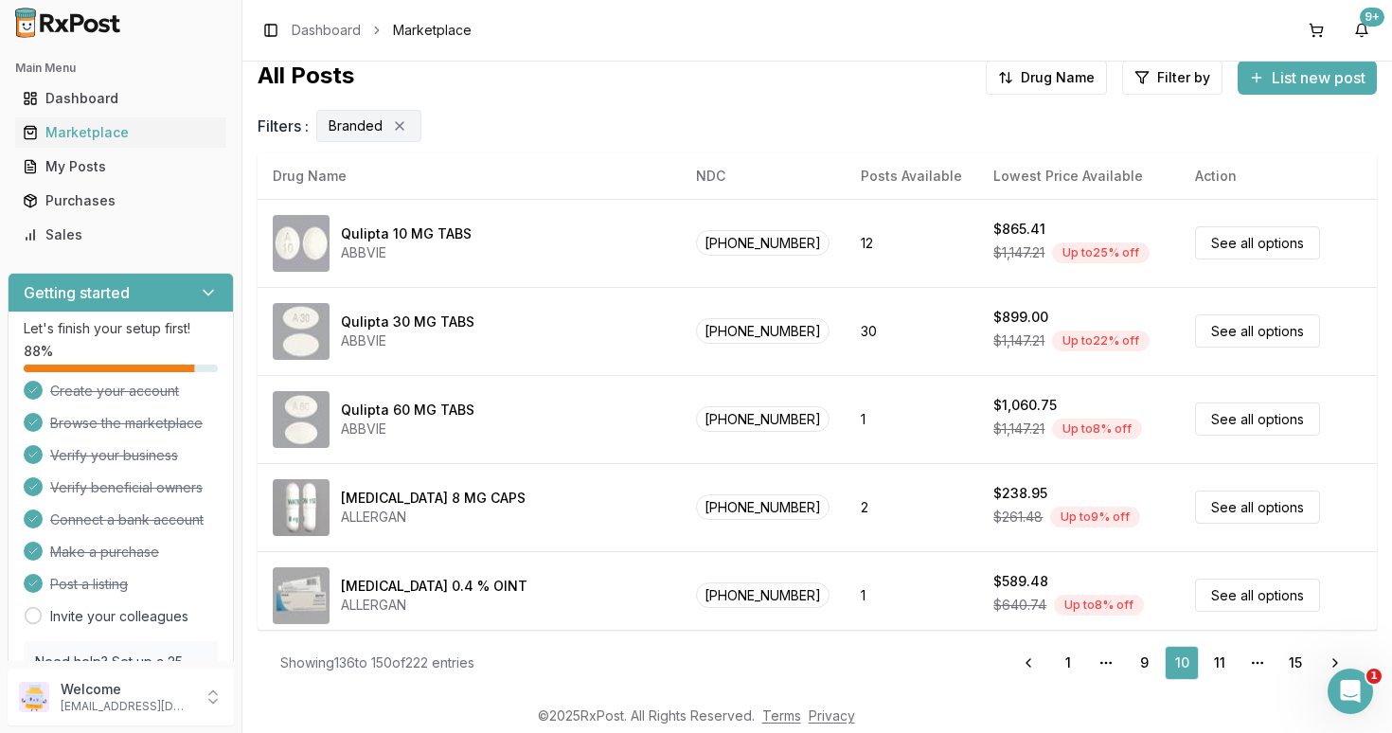
scroll to position [0, 0]
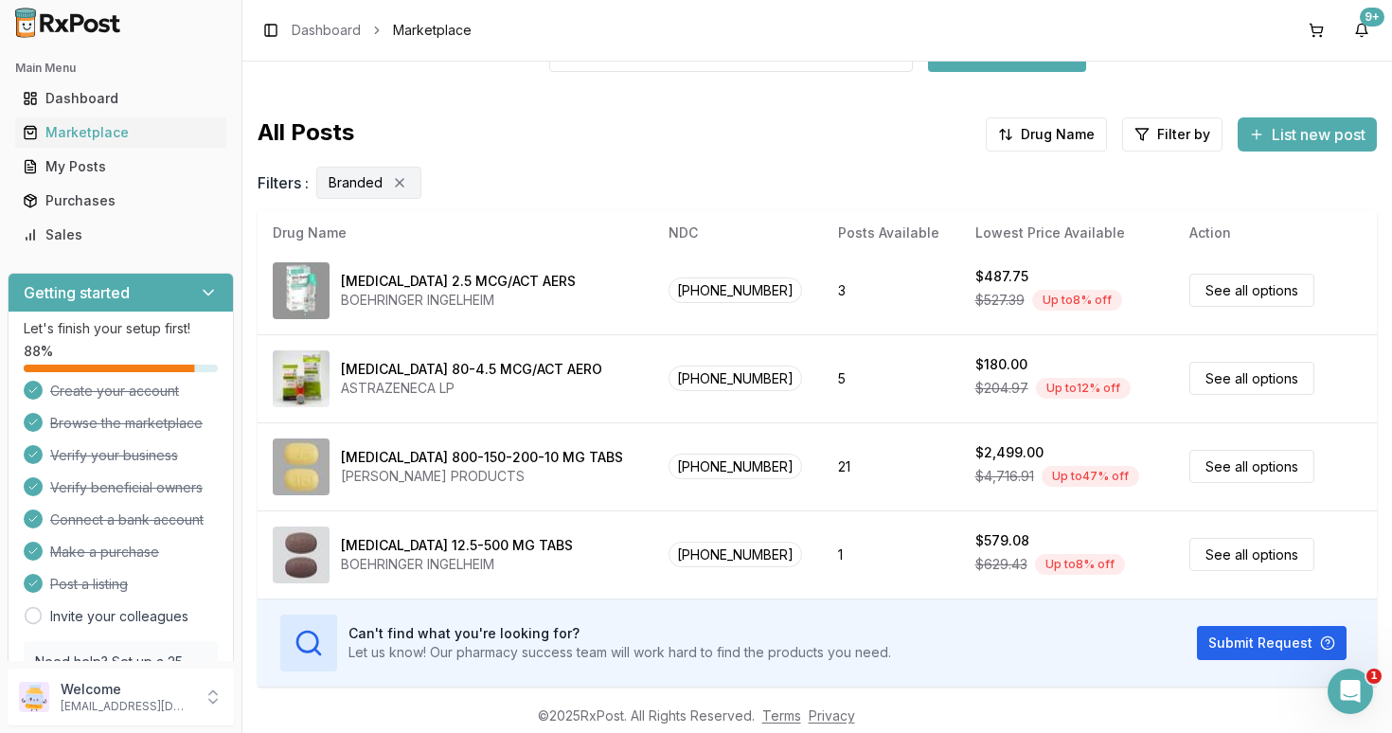
scroll to position [176, 0]
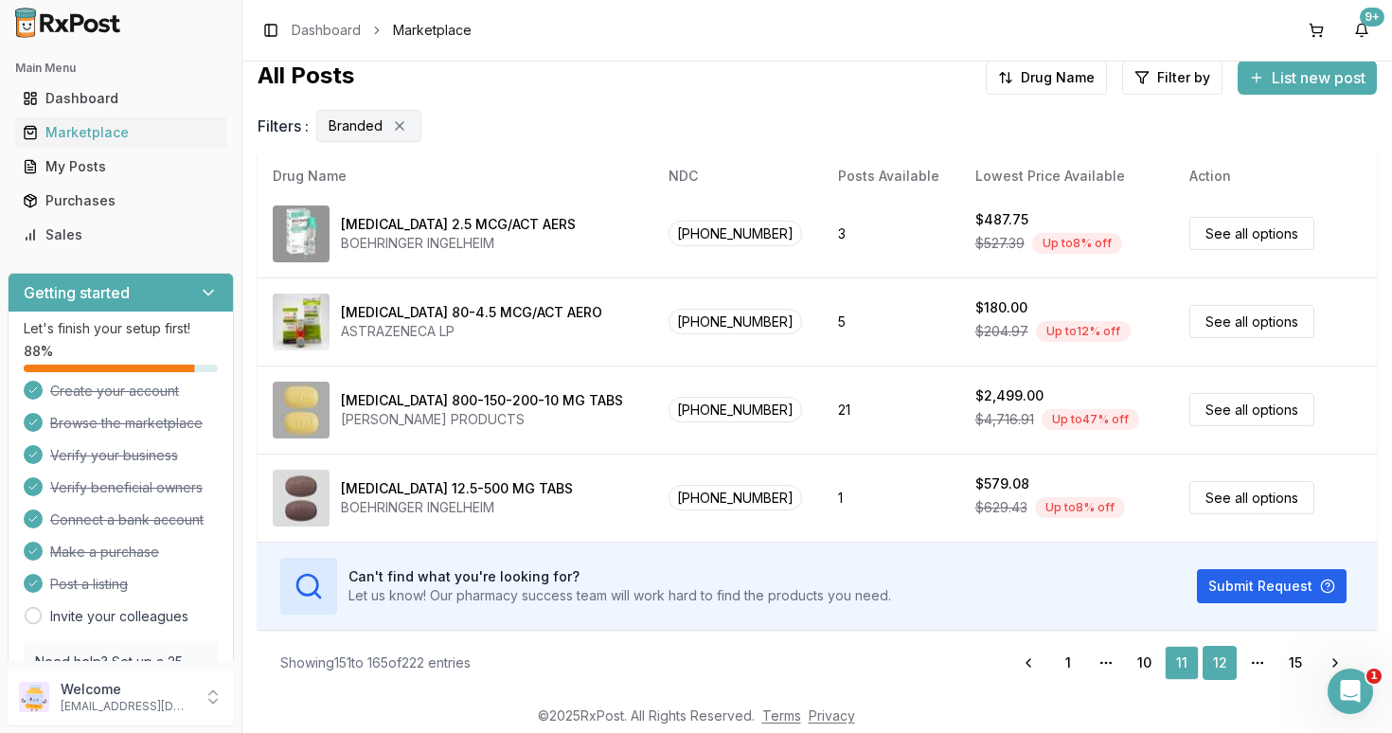
click at [1219, 666] on link "12" at bounding box center [1219, 663] width 34 height 34
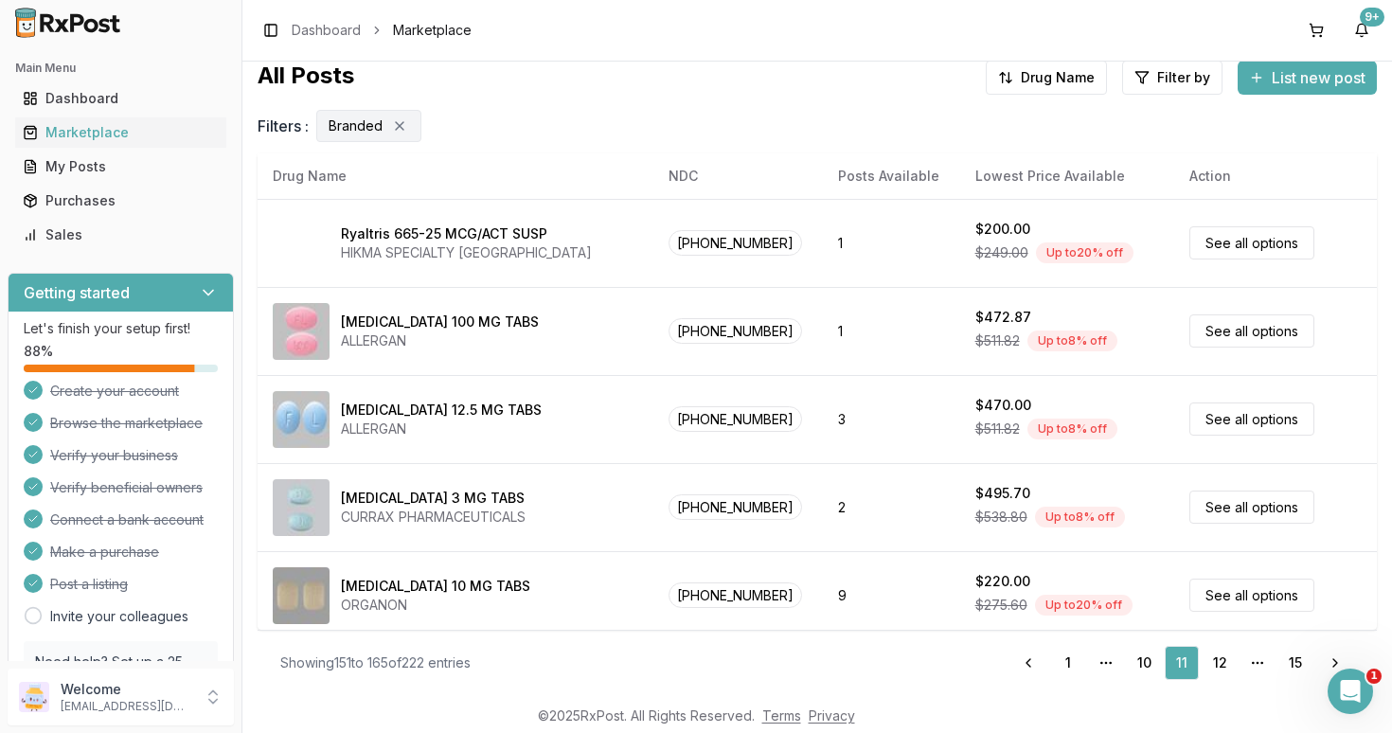
scroll to position [0, 0]
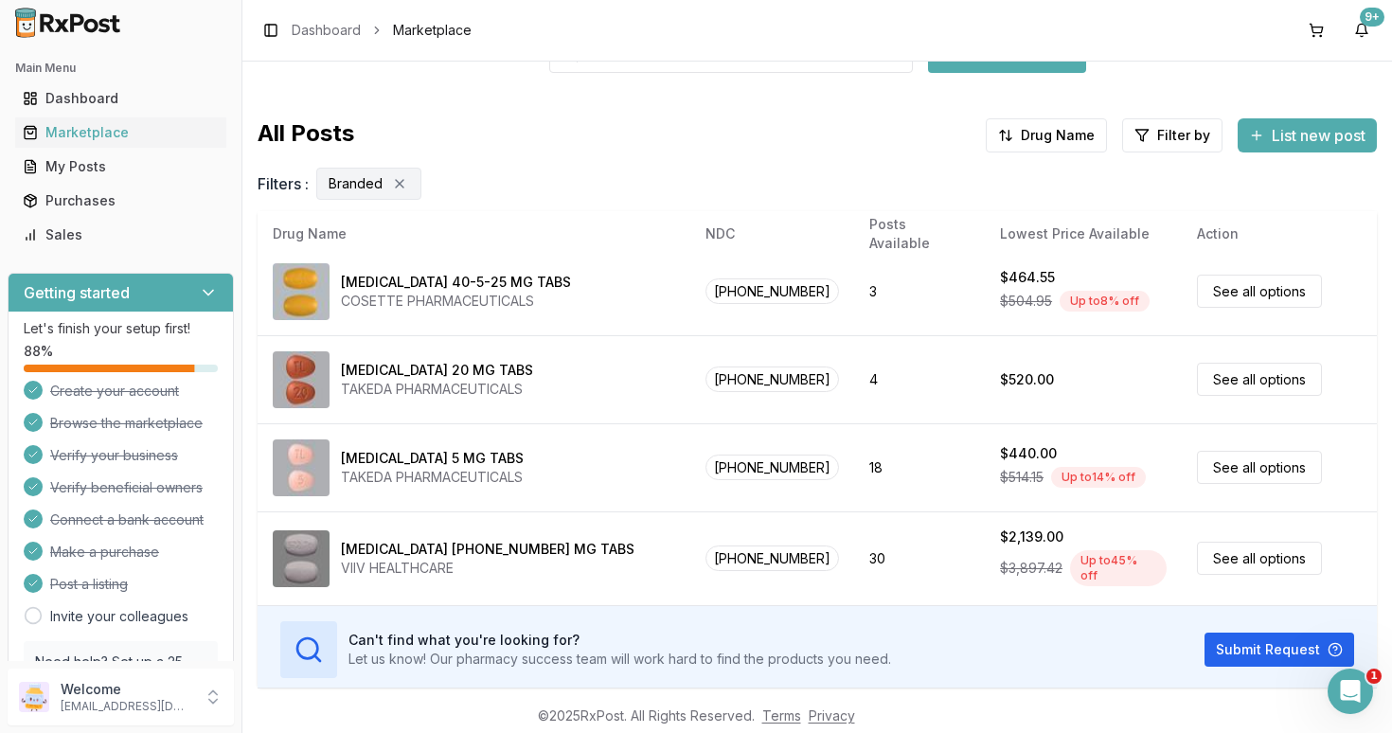
scroll to position [176, 0]
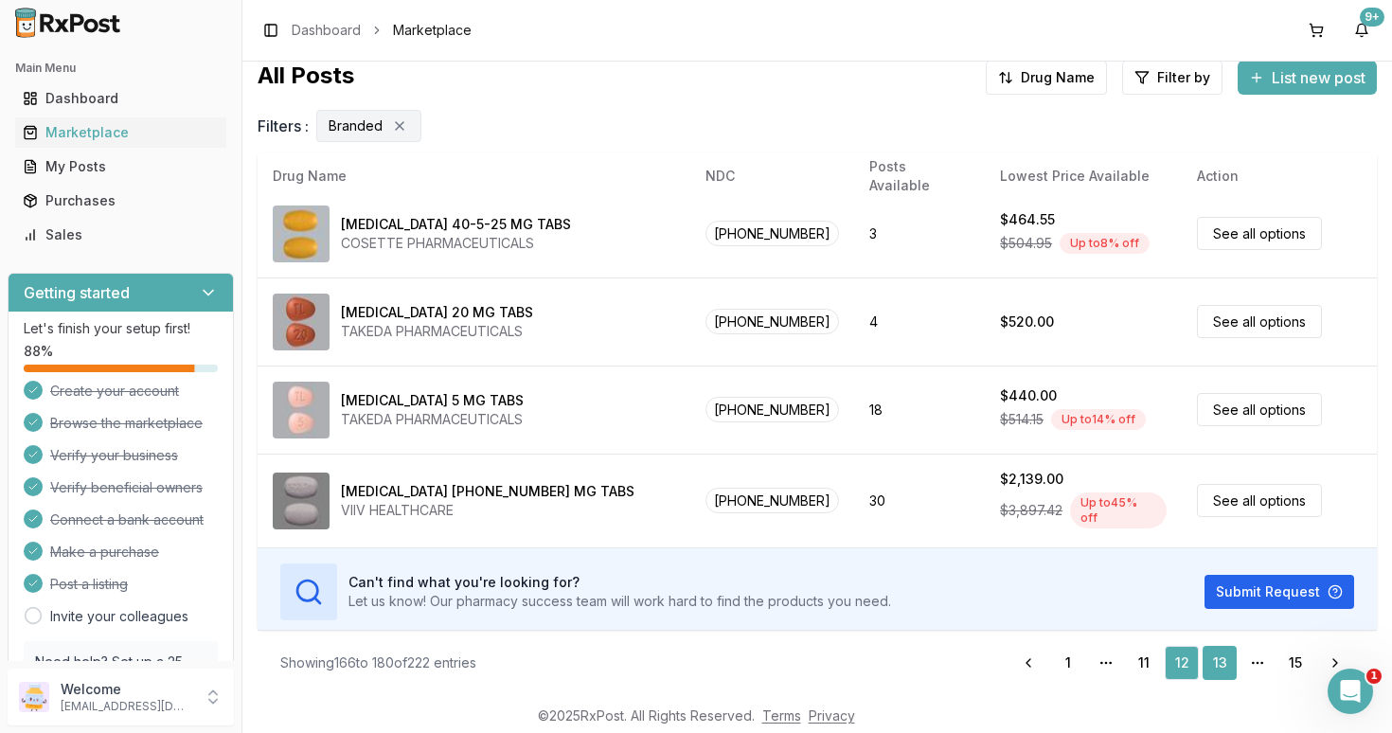
click at [1219, 664] on link "13" at bounding box center [1219, 663] width 34 height 34
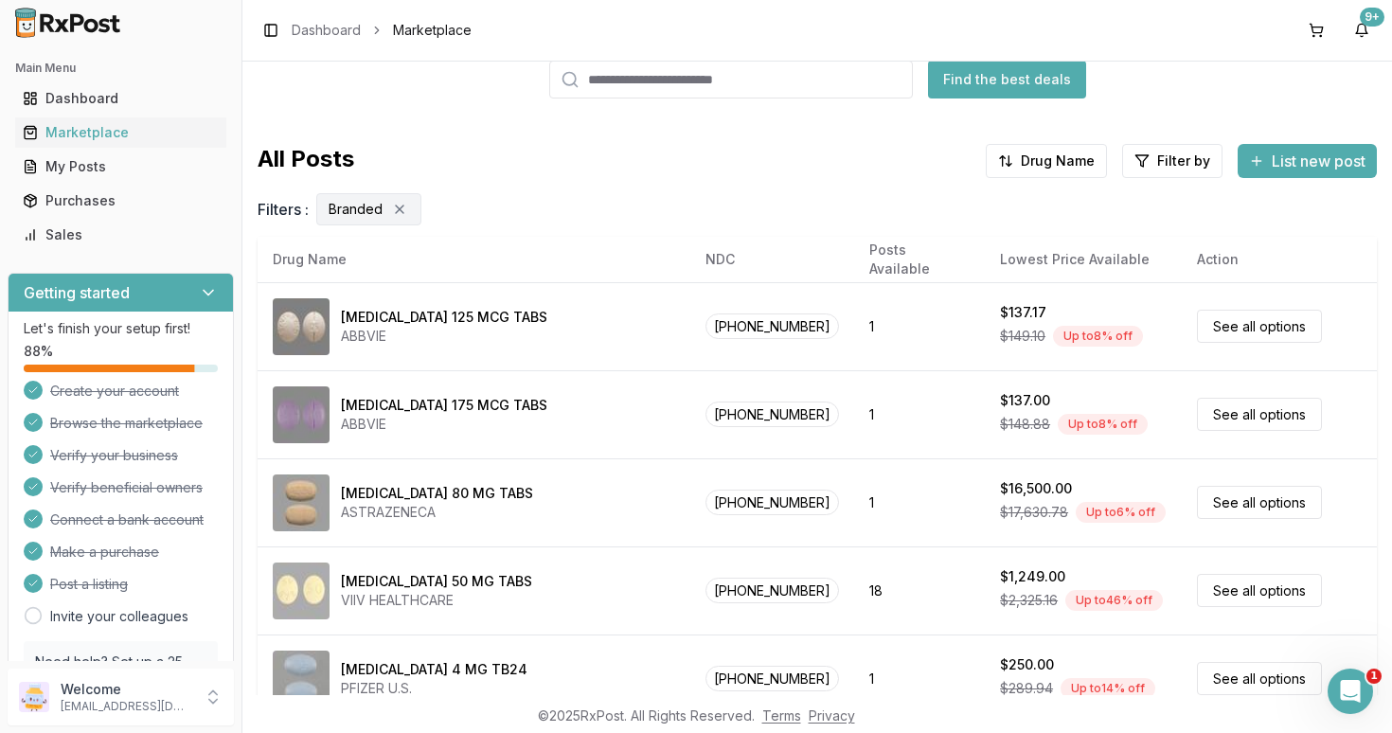
scroll to position [0, 0]
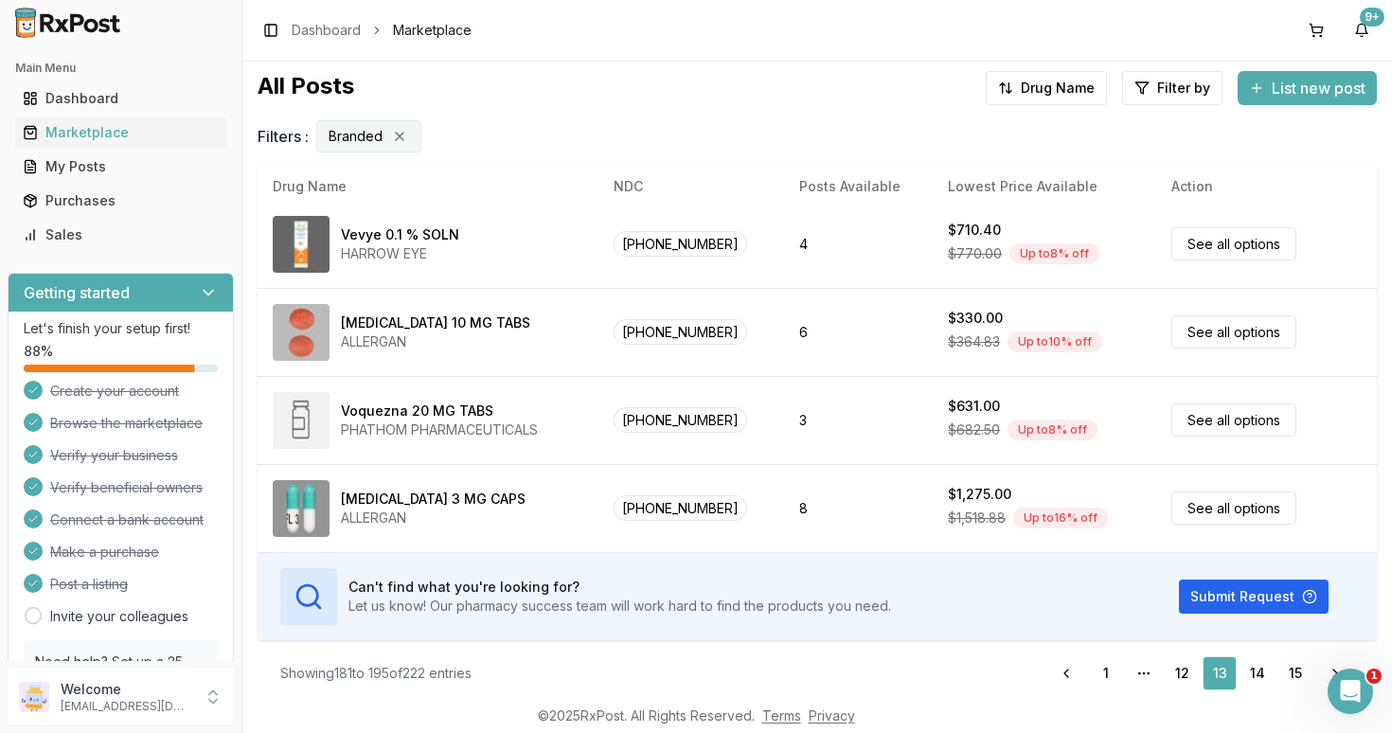
scroll to position [176, 0]
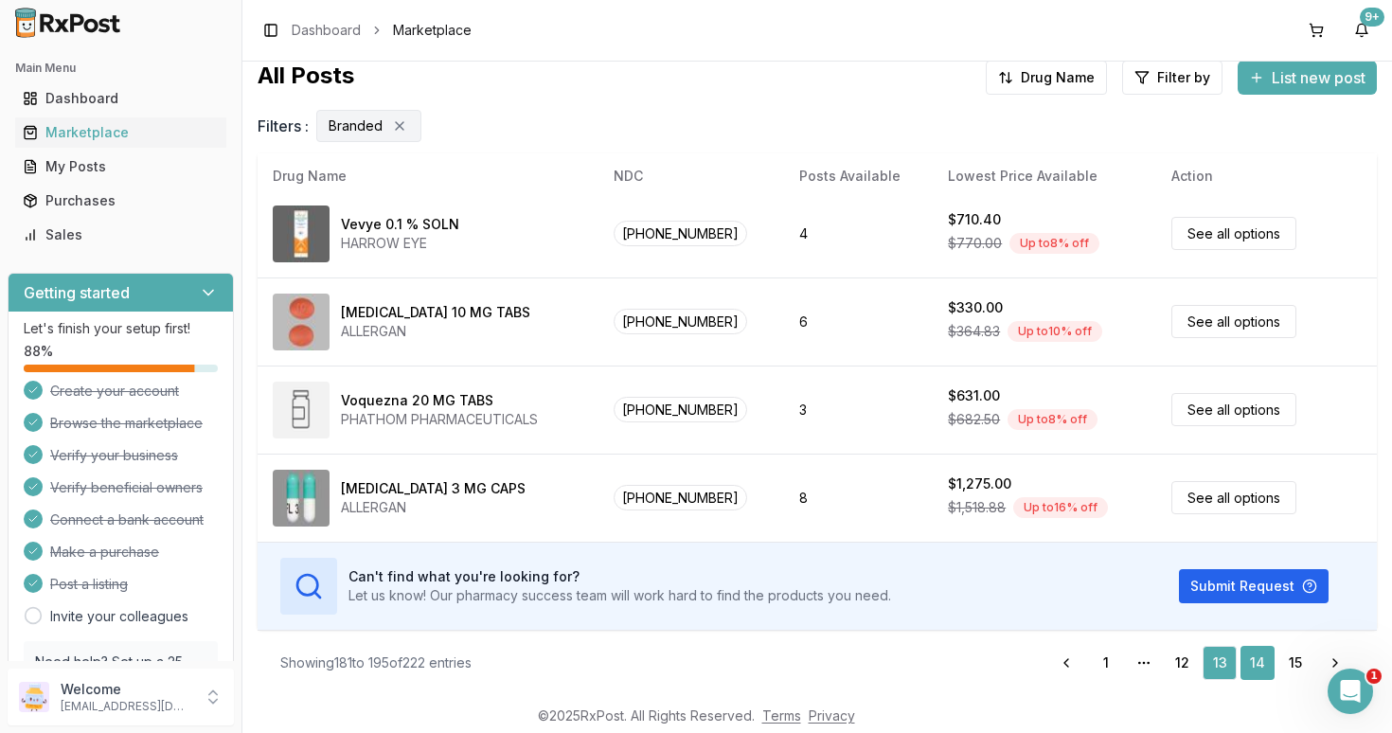
click at [1252, 659] on link "14" at bounding box center [1257, 663] width 34 height 34
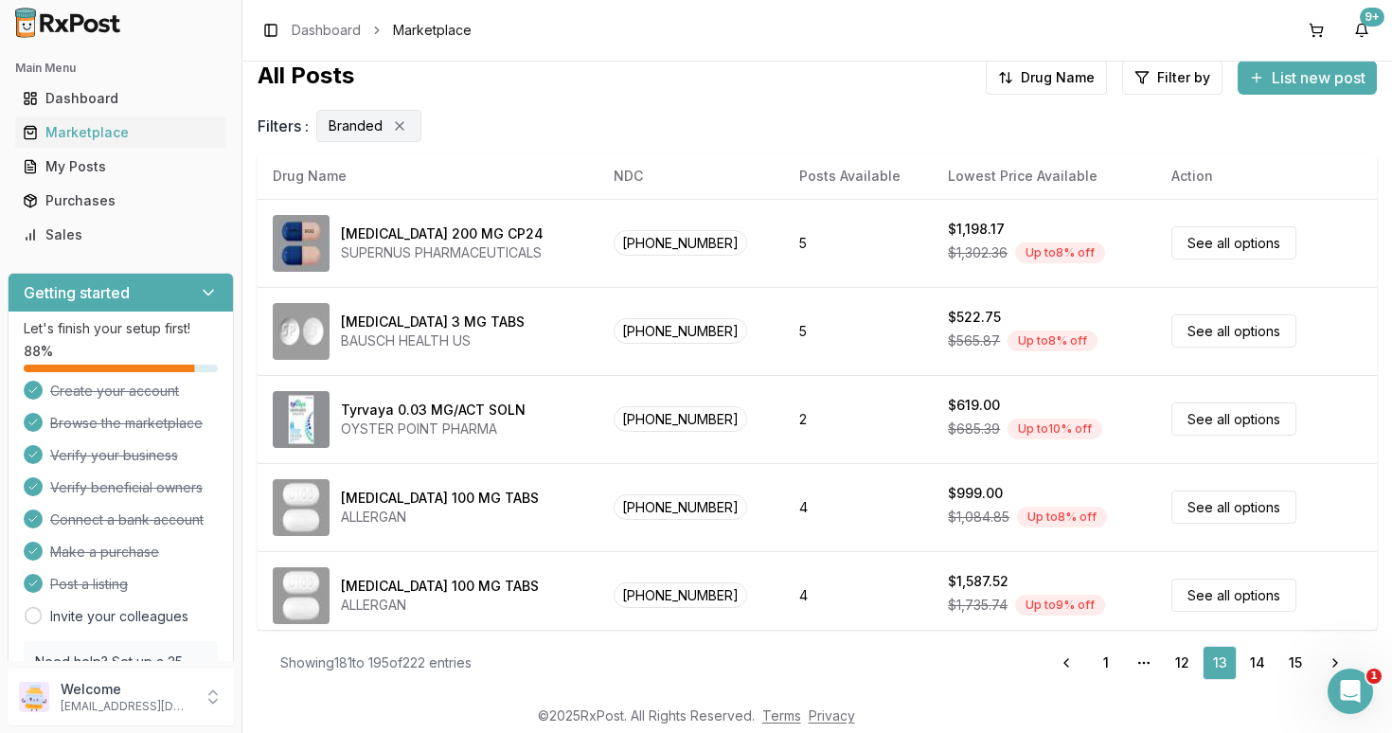
scroll to position [0, 0]
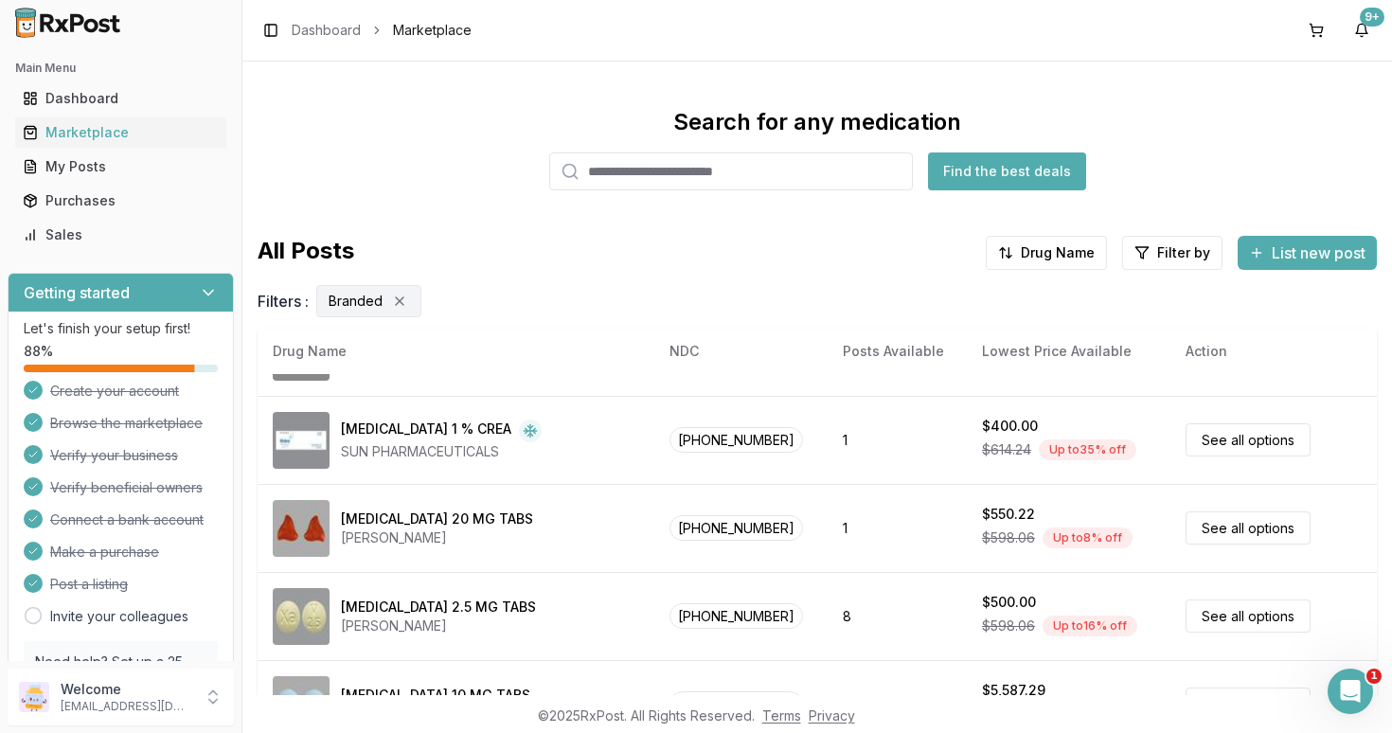
scroll to position [265, 0]
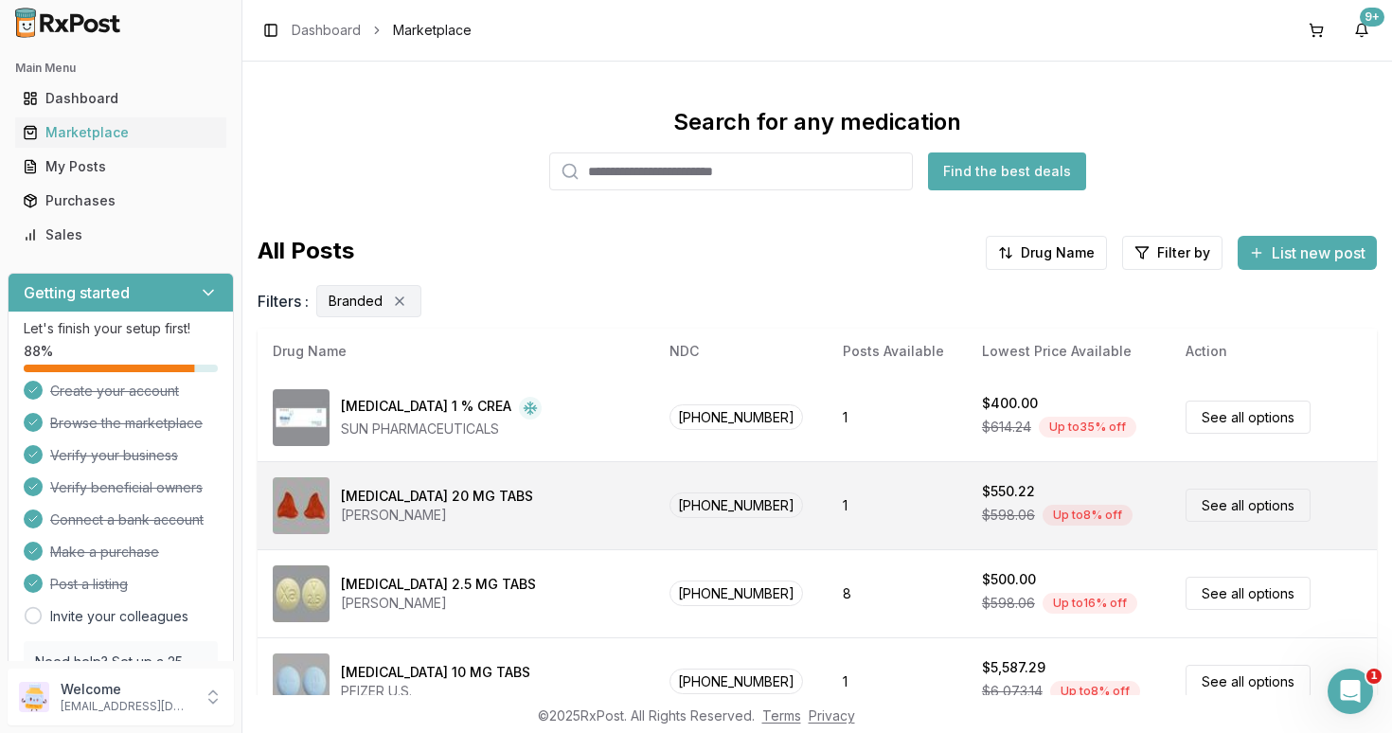
click at [1215, 507] on link "See all options" at bounding box center [1247, 505] width 125 height 33
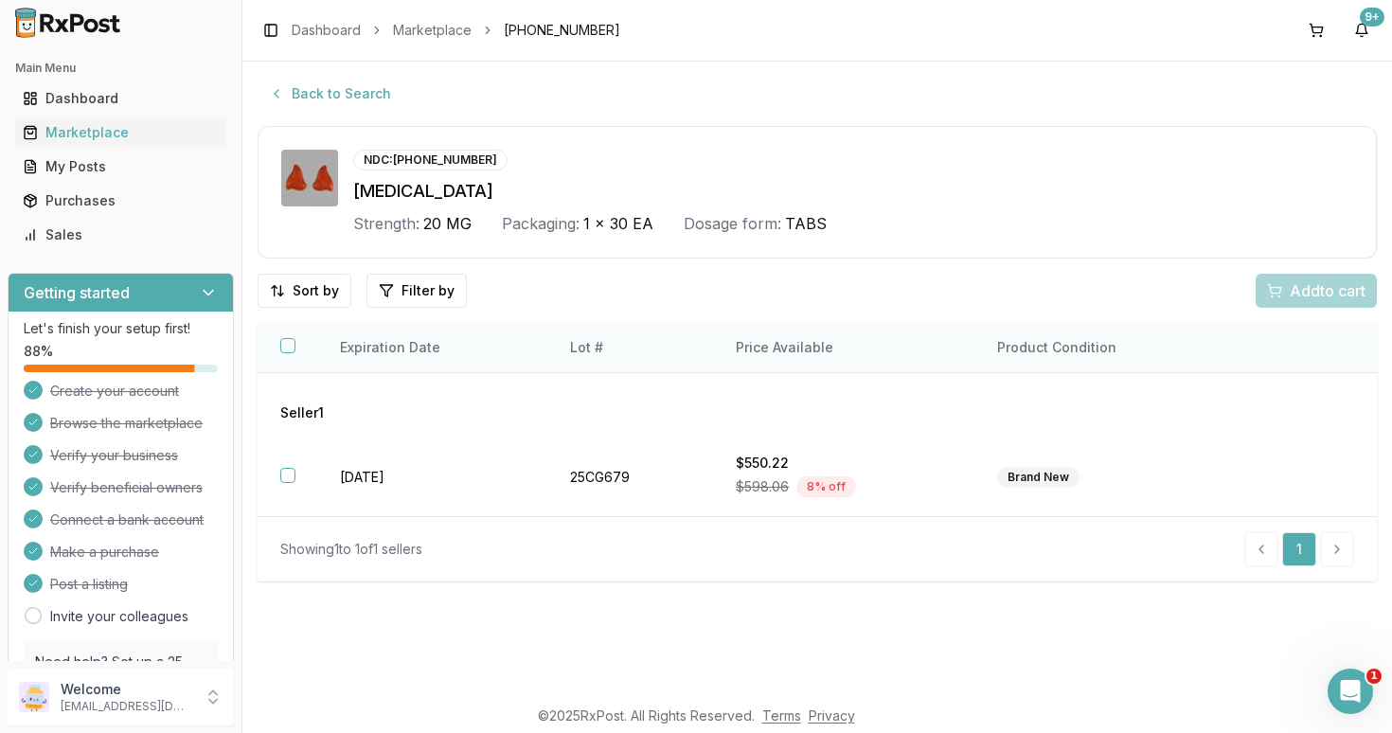
click at [286, 352] on button "button" at bounding box center [287, 345] width 15 height 15
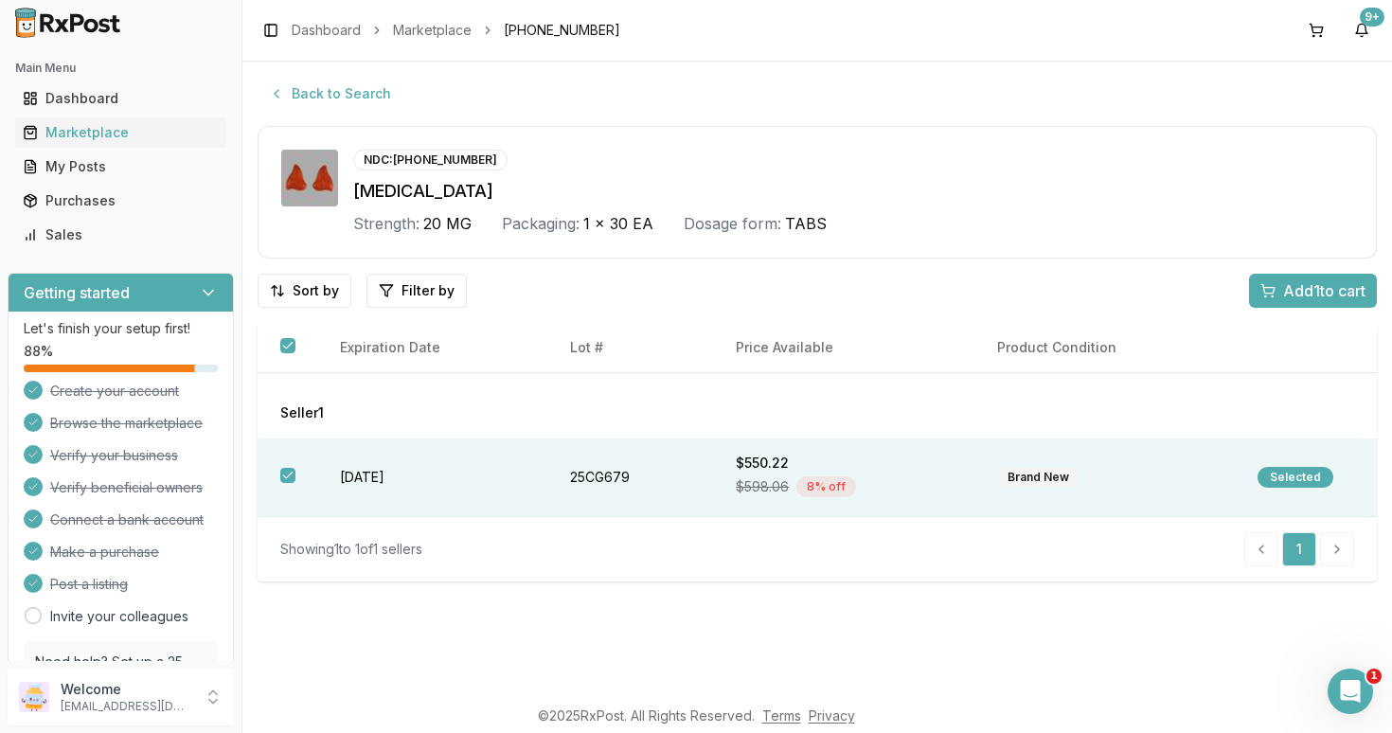
click at [1296, 293] on span "Add 1 to cart" at bounding box center [1324, 290] width 82 height 23
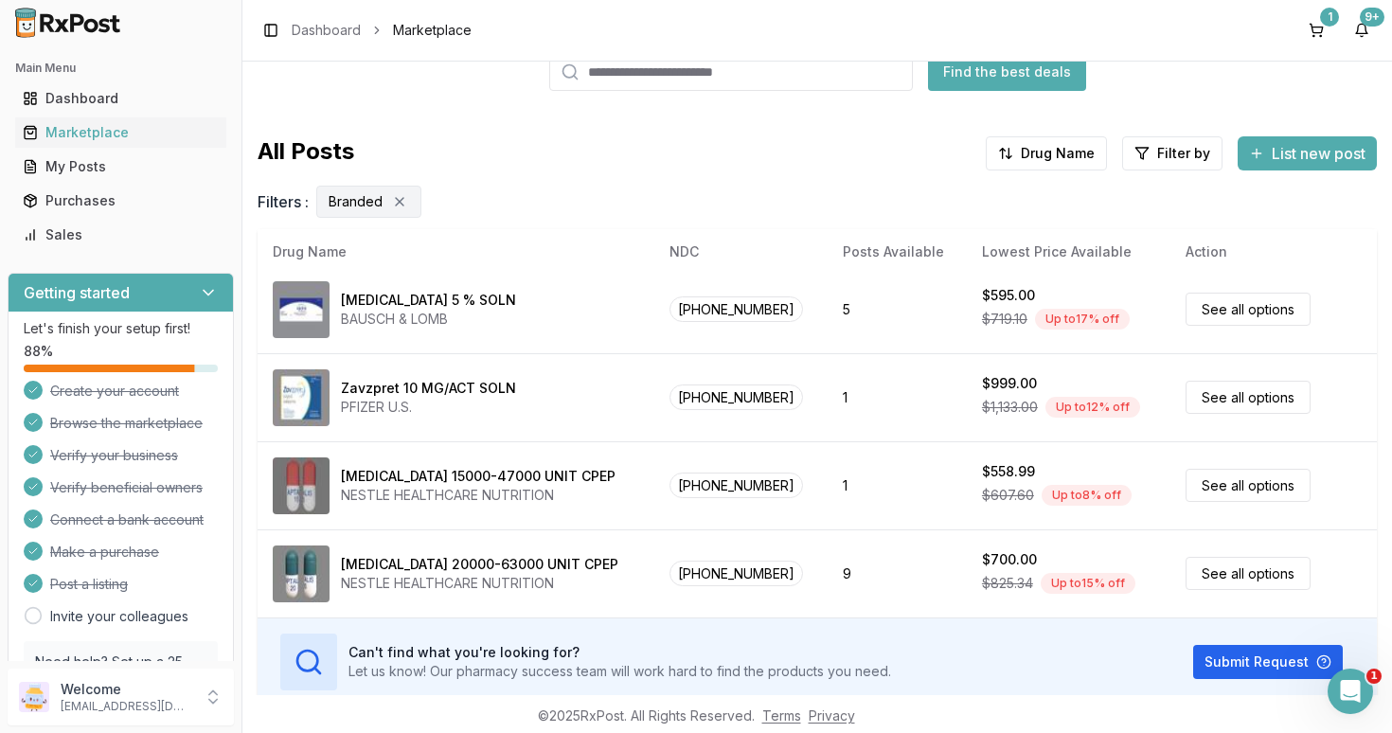
scroll to position [176, 0]
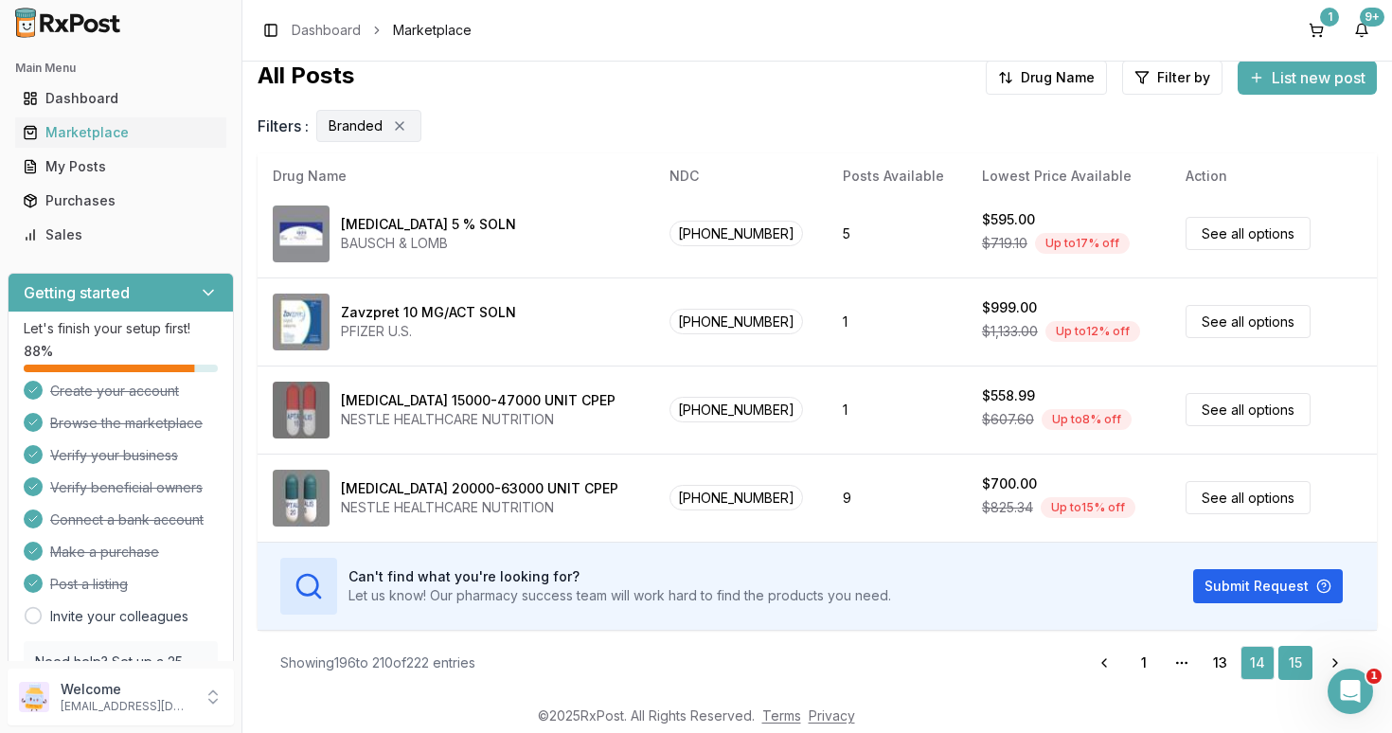
click at [1298, 663] on link "15" at bounding box center [1295, 663] width 34 height 34
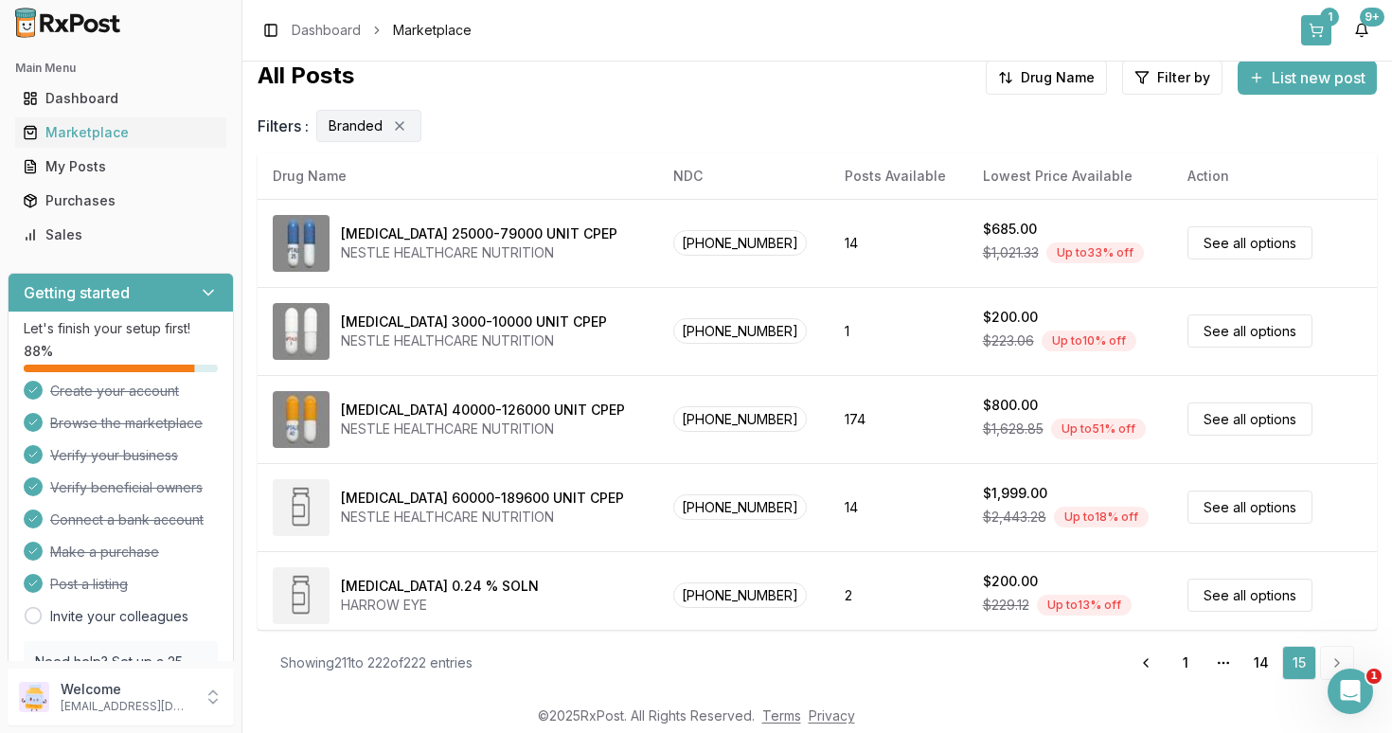
click at [1320, 30] on button "1" at bounding box center [1316, 30] width 30 height 30
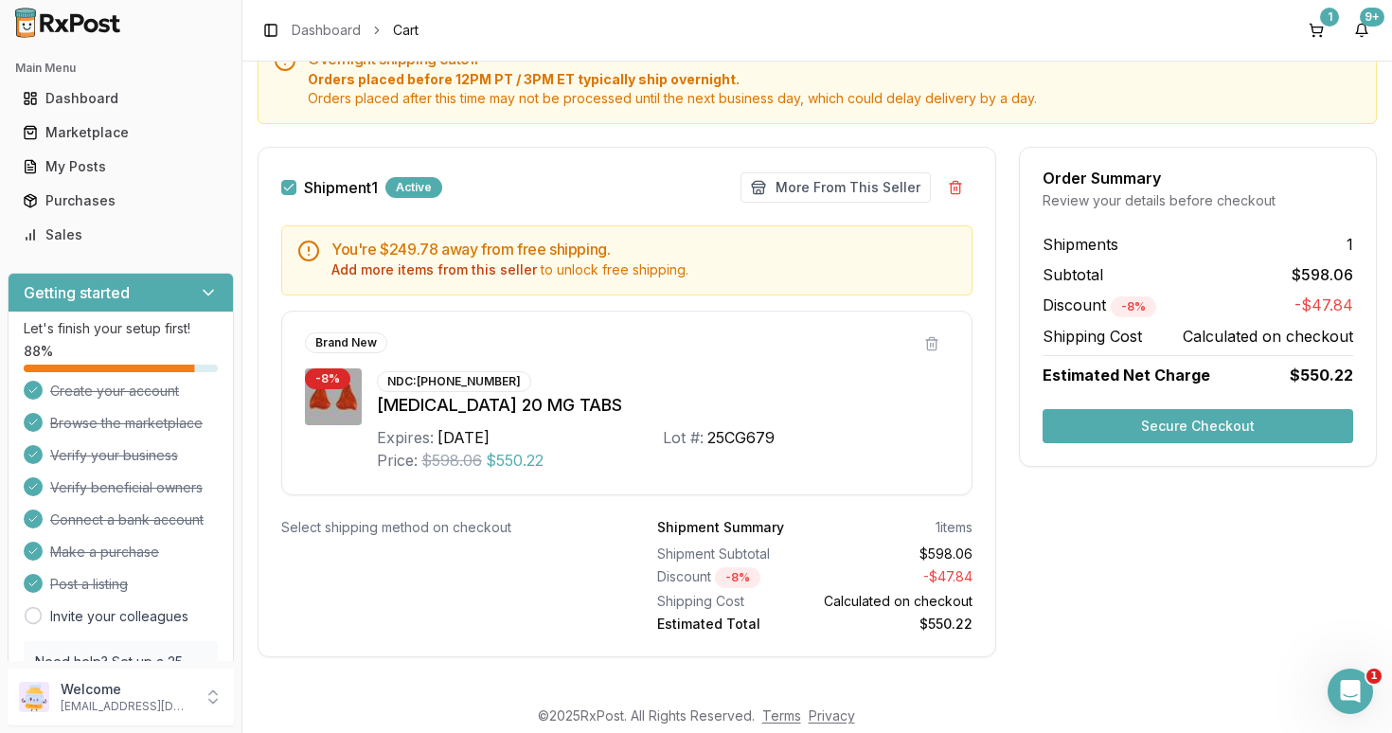
scroll to position [225, 0]
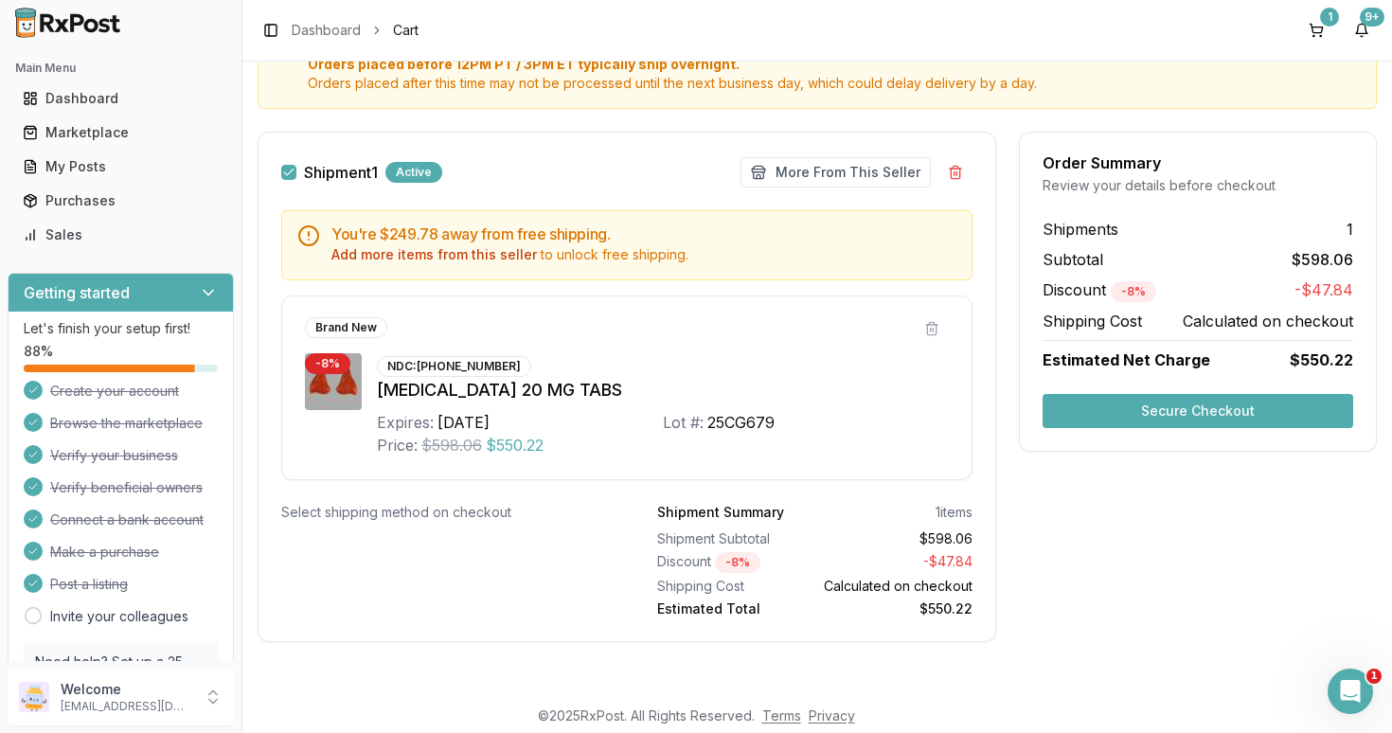
click at [1205, 410] on button "Secure Checkout" at bounding box center [1197, 411] width 311 height 34
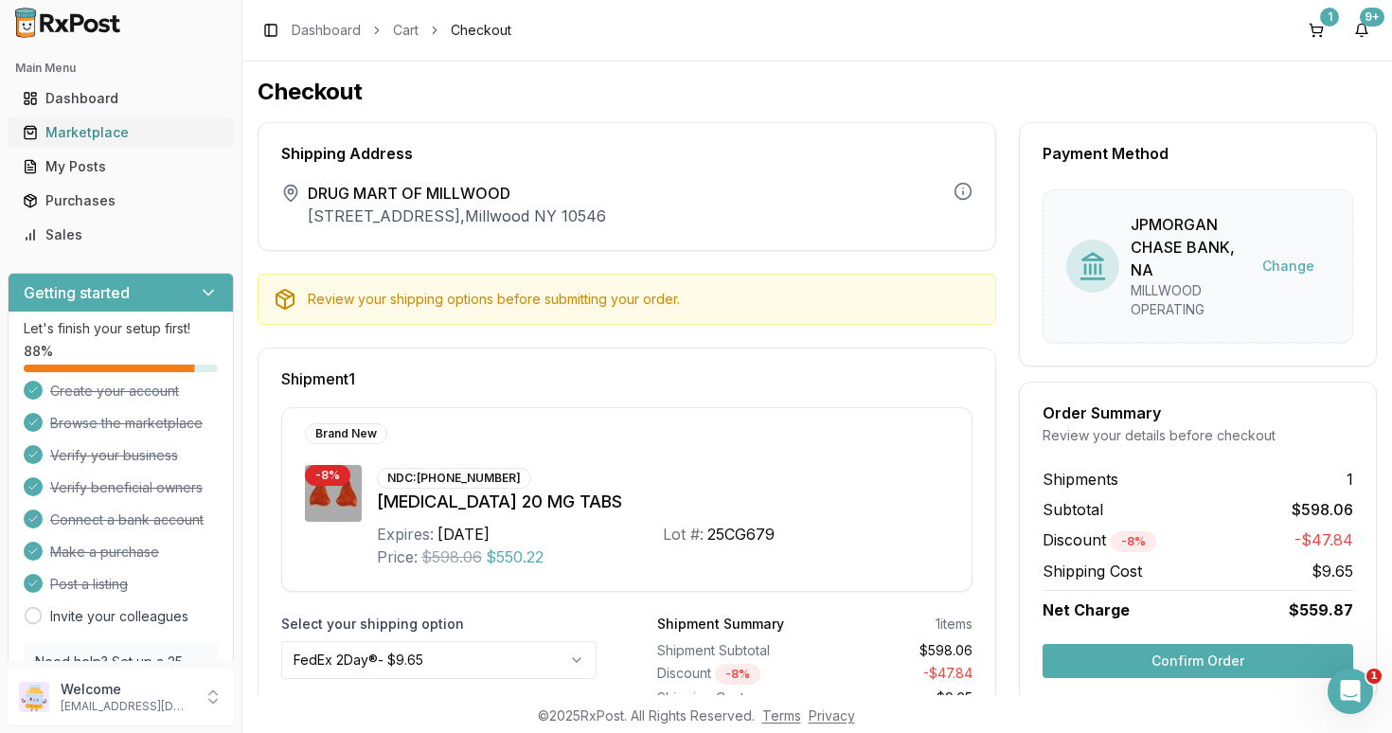
click at [91, 140] on div "Marketplace" at bounding box center [121, 132] width 196 height 19
